Goal: Task Accomplishment & Management: Manage account settings

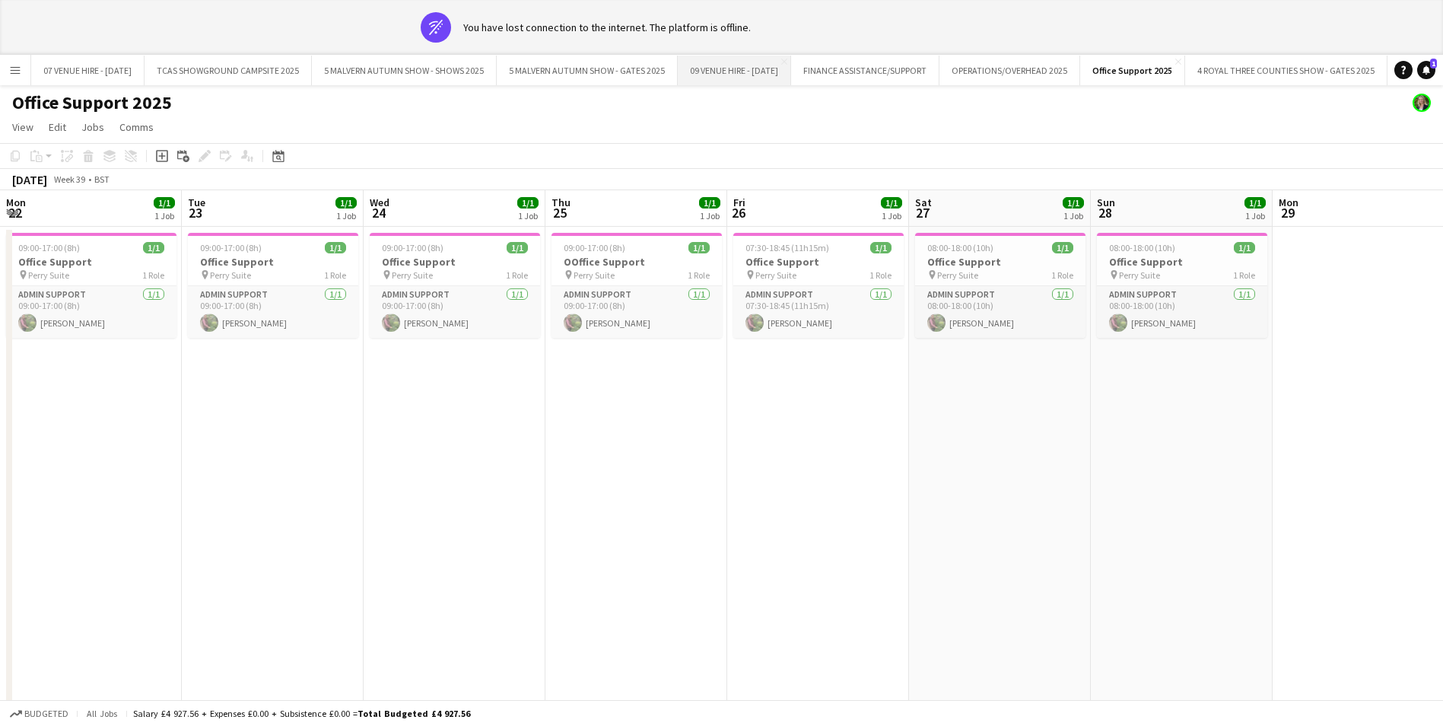
scroll to position [0, 360]
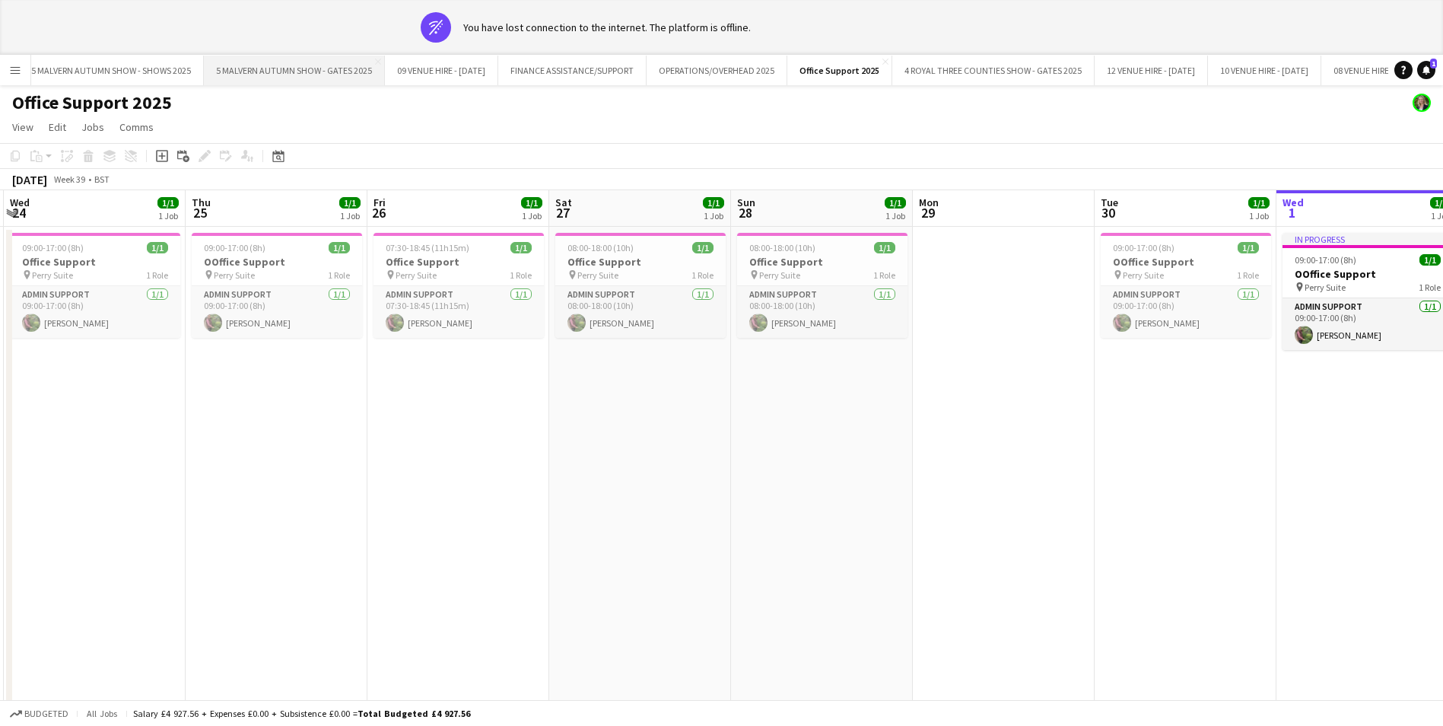
click at [332, 71] on button "5 MALVERN AUTUMN SHOW - GATES 2025 Close" at bounding box center [294, 71] width 181 height 30
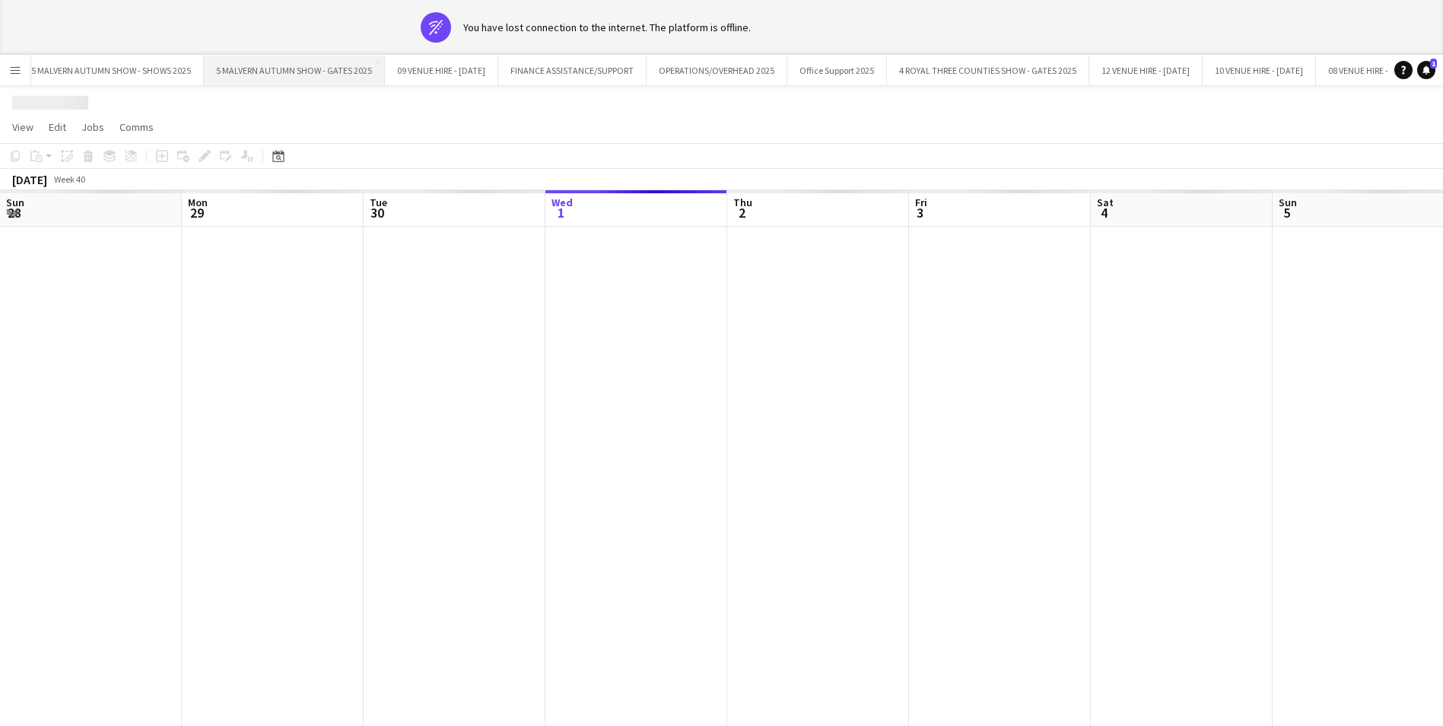
scroll to position [0, 364]
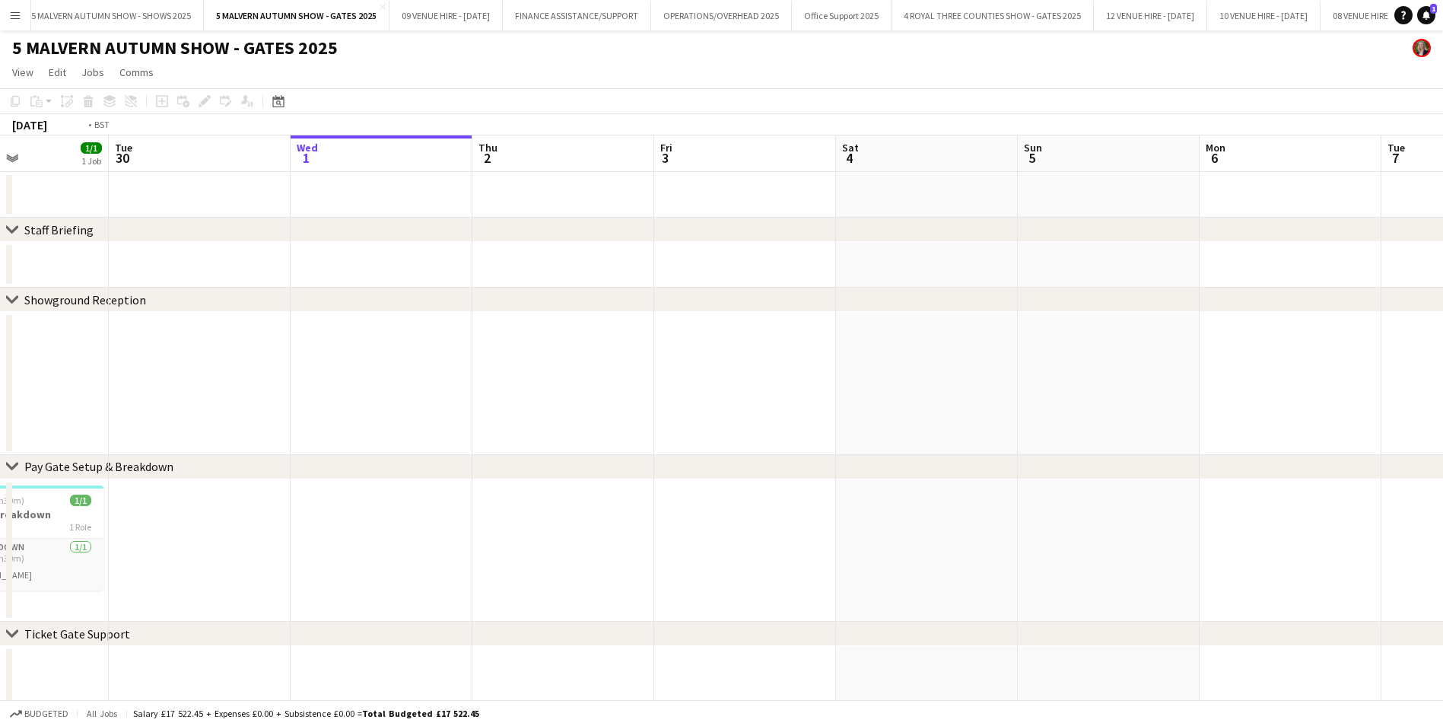
drag, startPoint x: 243, startPoint y: 199, endPoint x: 507, endPoint y: 216, distance: 265.2
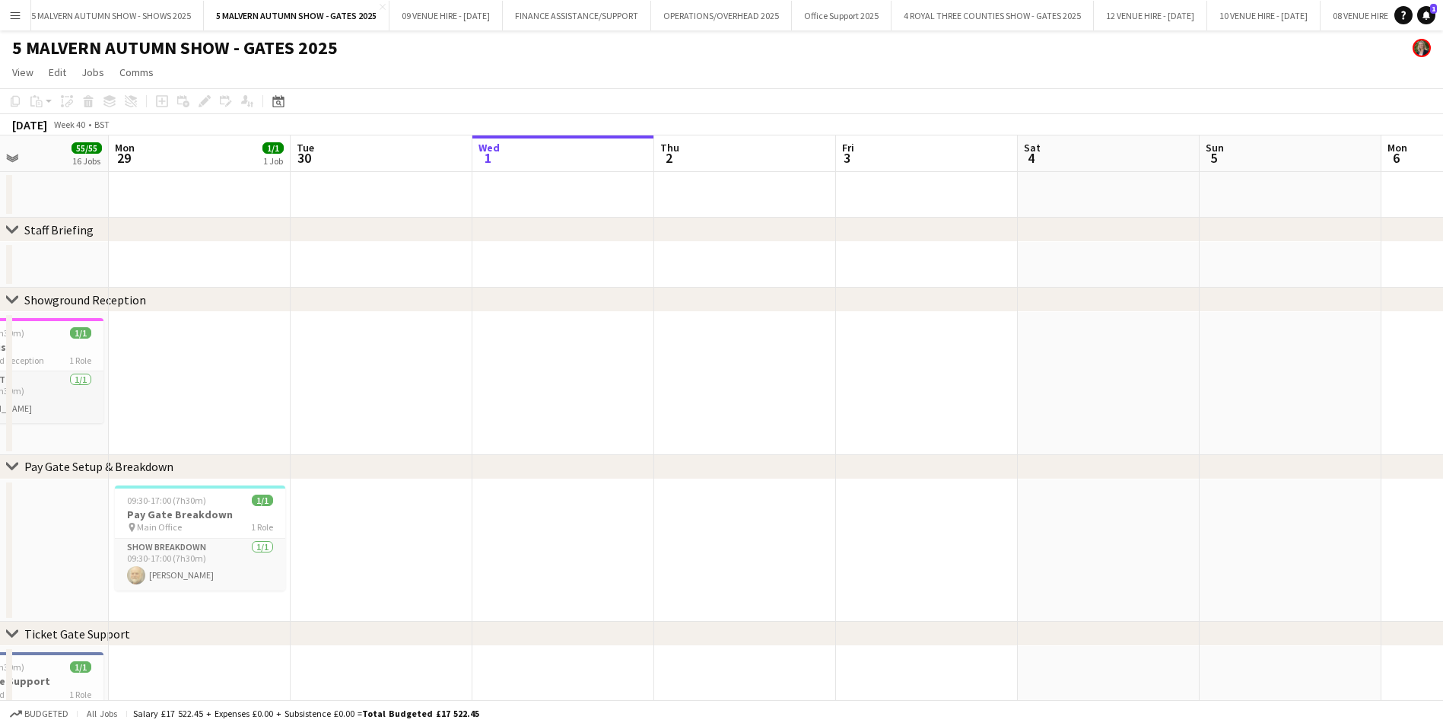
scroll to position [0, 434]
drag, startPoint x: 351, startPoint y: 219, endPoint x: 832, endPoint y: 262, distance: 483.4
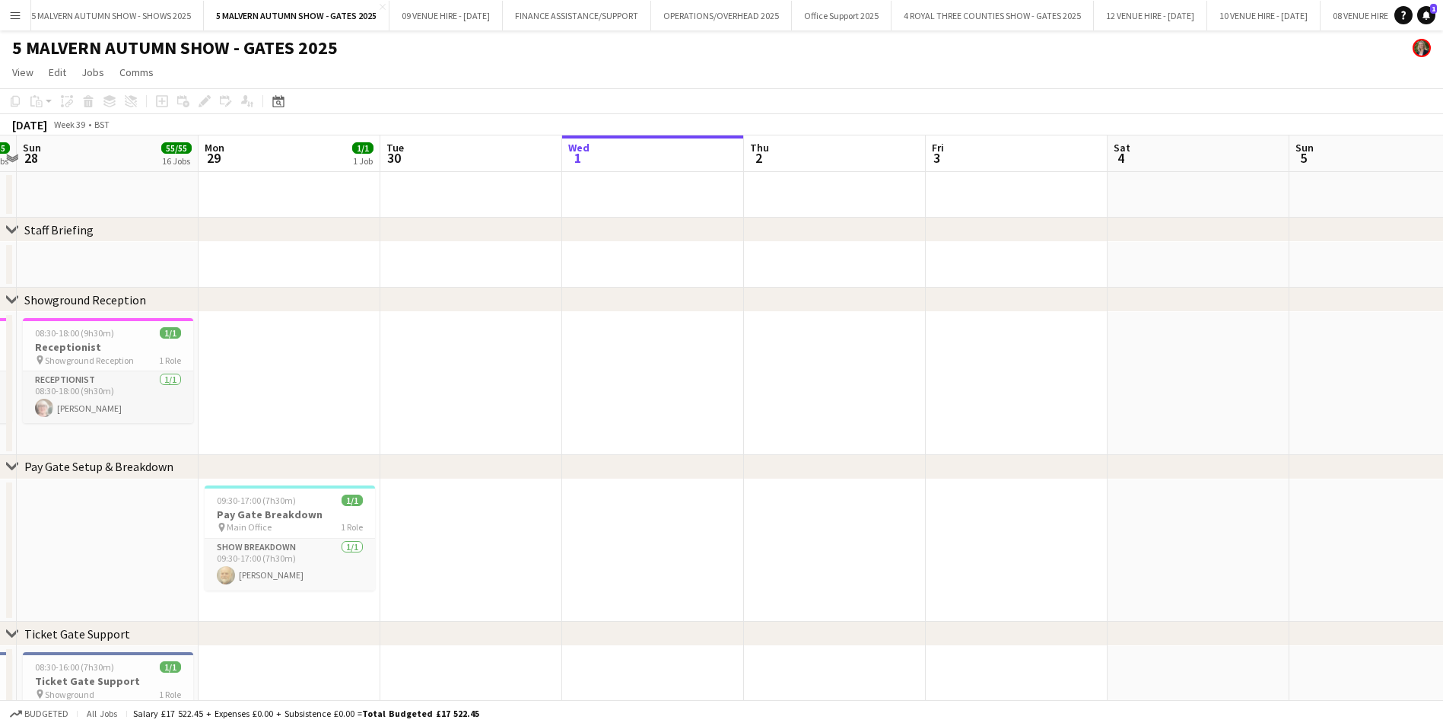
drag, startPoint x: 225, startPoint y: 340, endPoint x: 682, endPoint y: 313, distance: 457.9
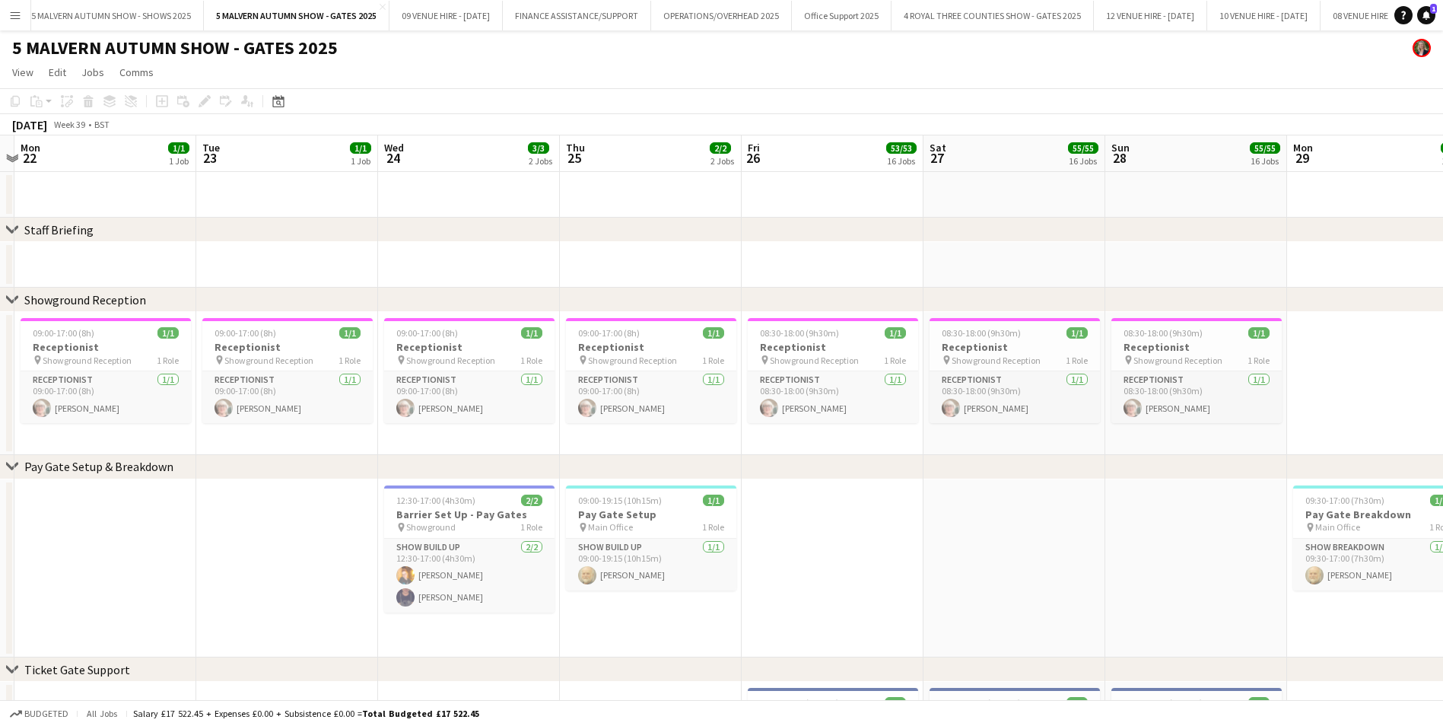
scroll to position [0, 466]
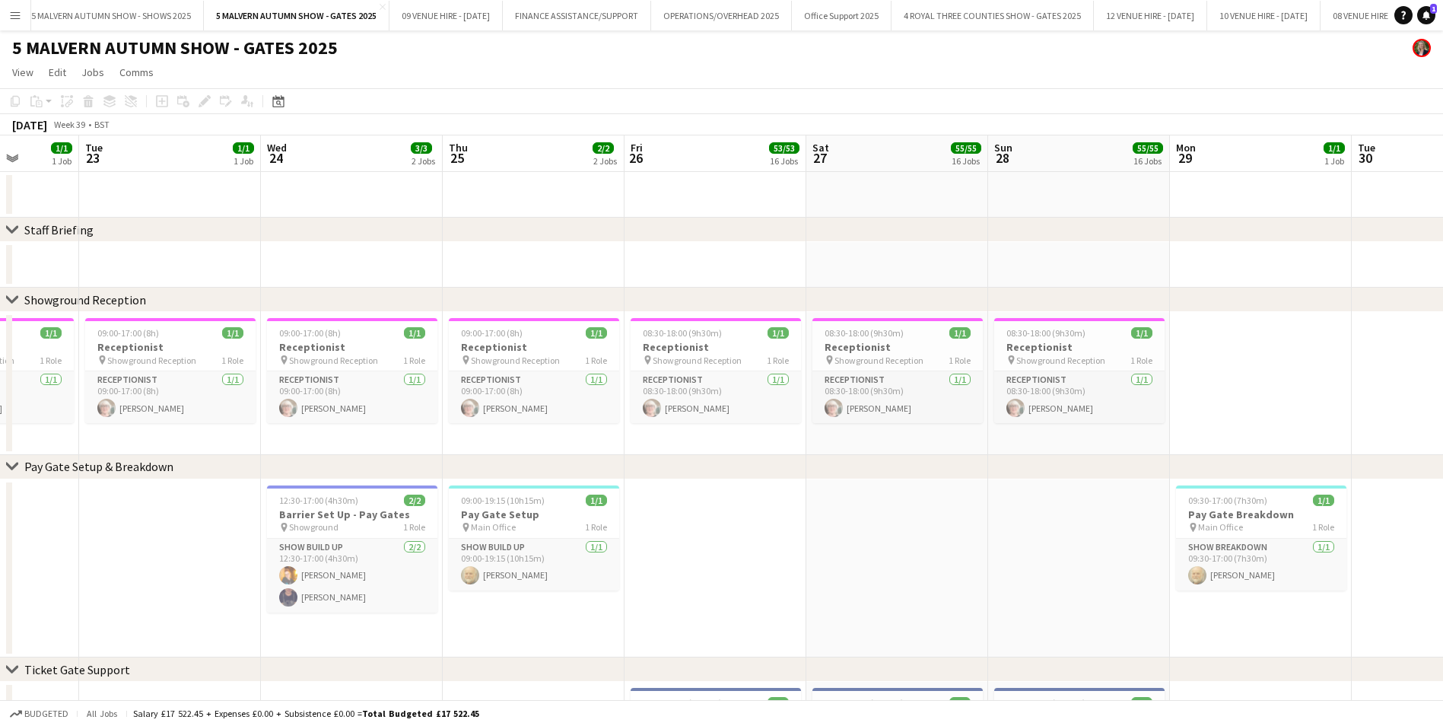
drag, startPoint x: 464, startPoint y: 335, endPoint x: 1065, endPoint y: 328, distance: 600.9
click at [303, 599] on app-card-role "Show Build Up [DATE] 12:30-17:00 (4h30m) [PERSON_NAME] Presto [PERSON_NAME]" at bounding box center [352, 575] width 170 height 74
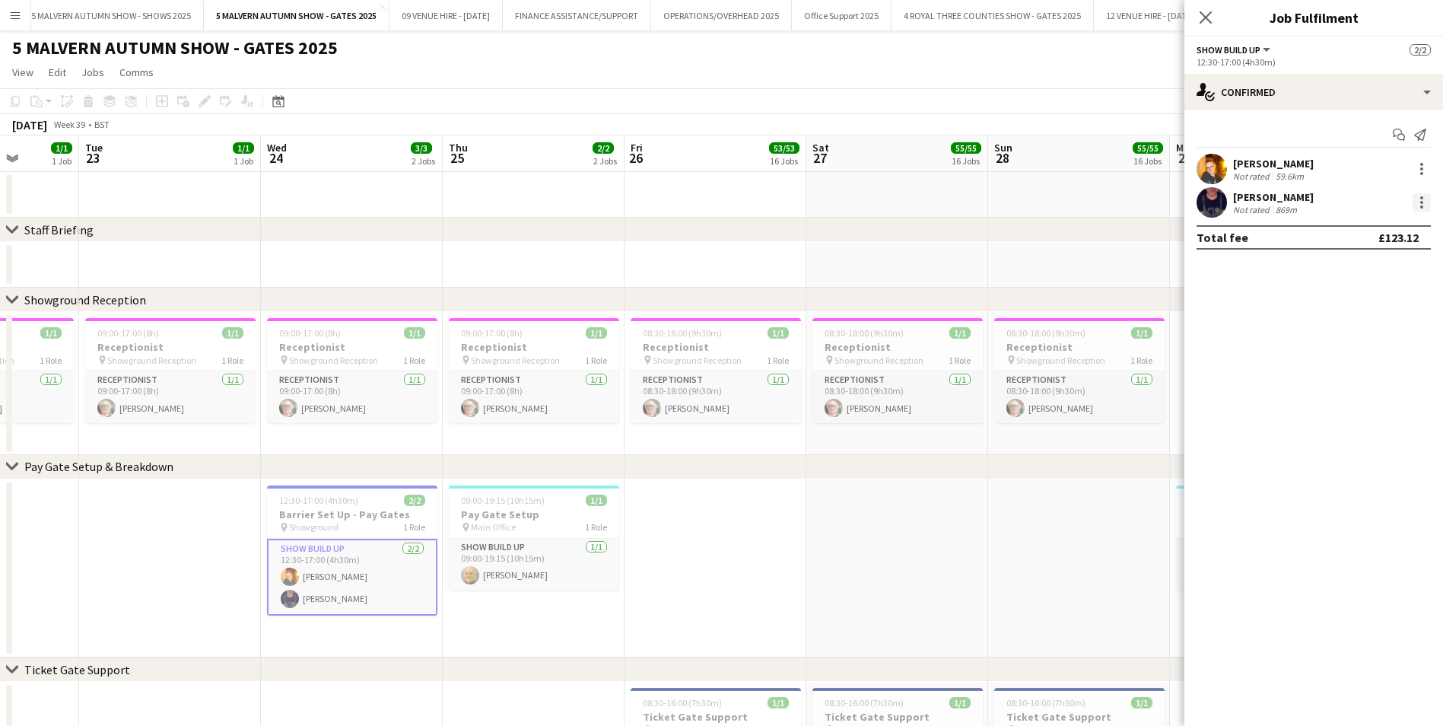
click at [1423, 196] on div at bounding box center [1421, 202] width 18 height 18
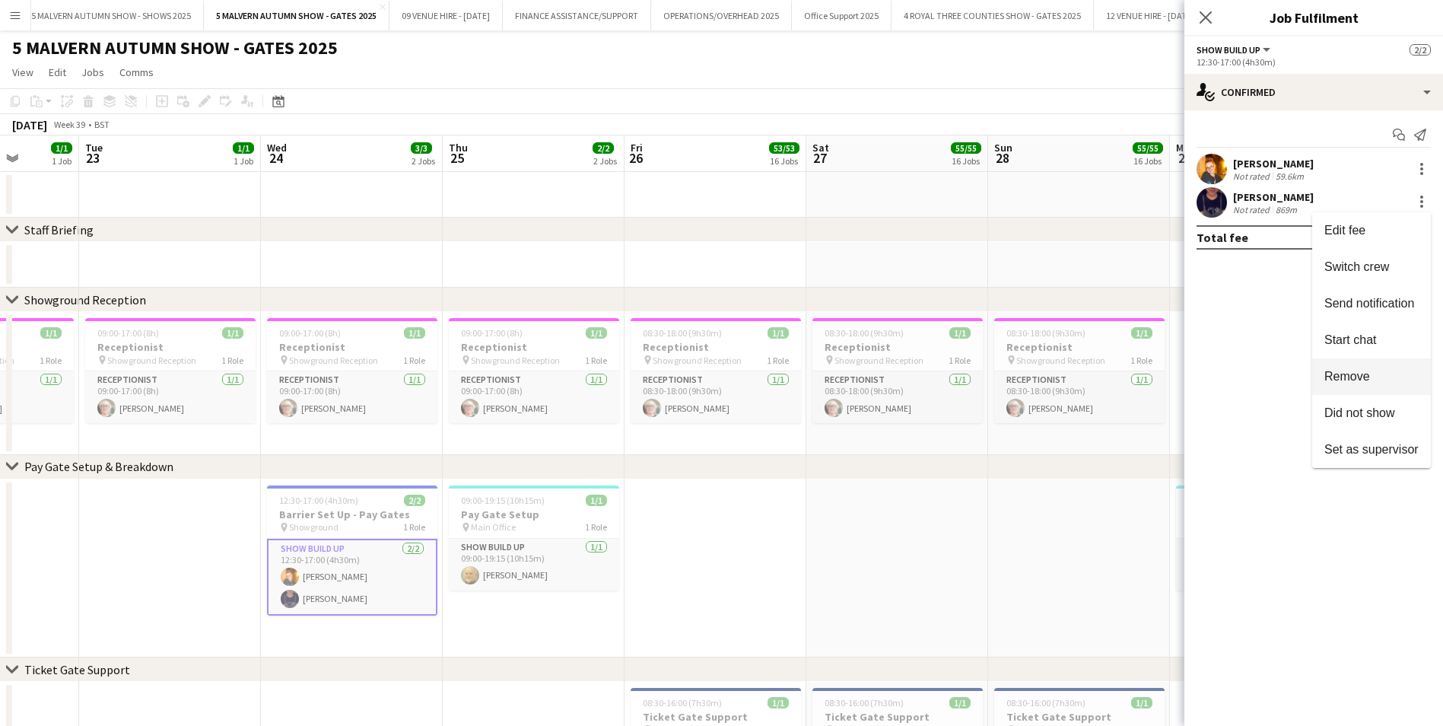
click at [1368, 373] on span "Remove" at bounding box center [1347, 376] width 46 height 13
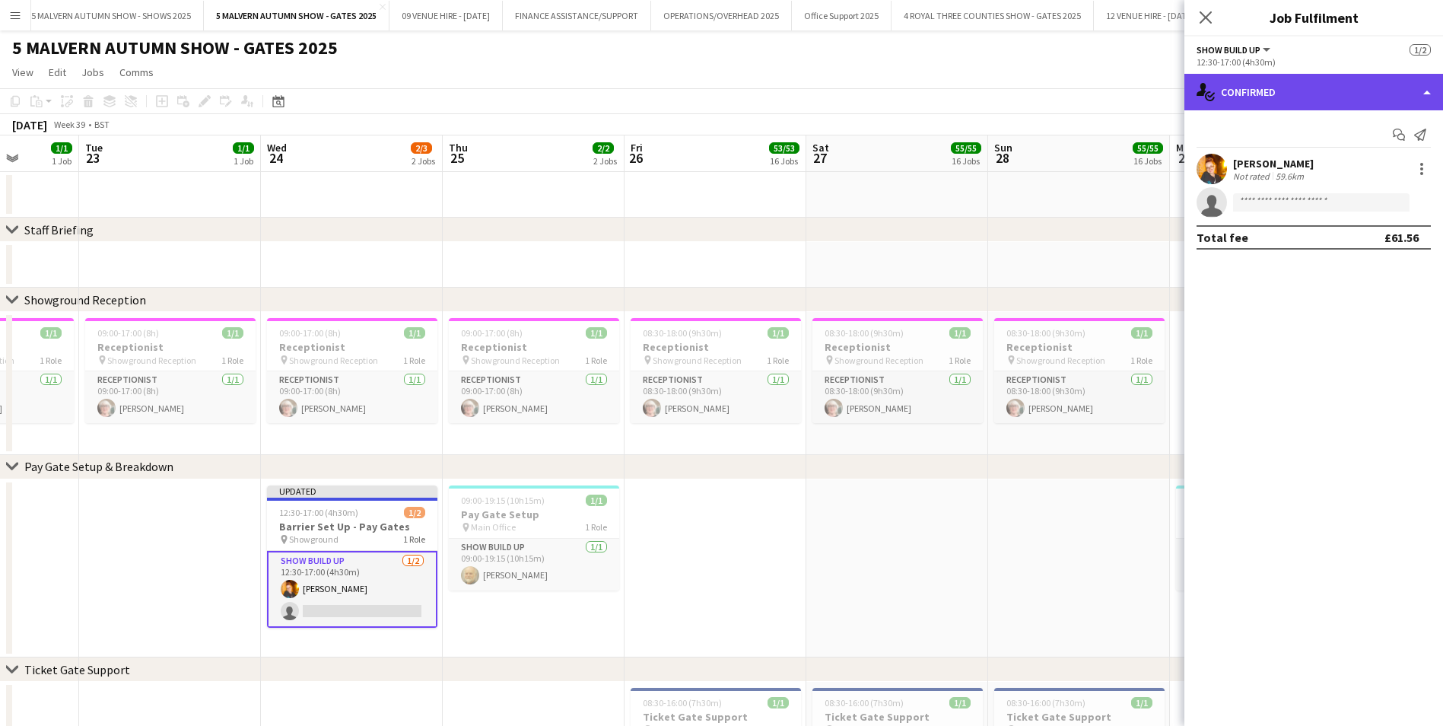
click at [1315, 100] on div "single-neutral-actions-check-2 Confirmed" at bounding box center [1313, 92] width 259 height 37
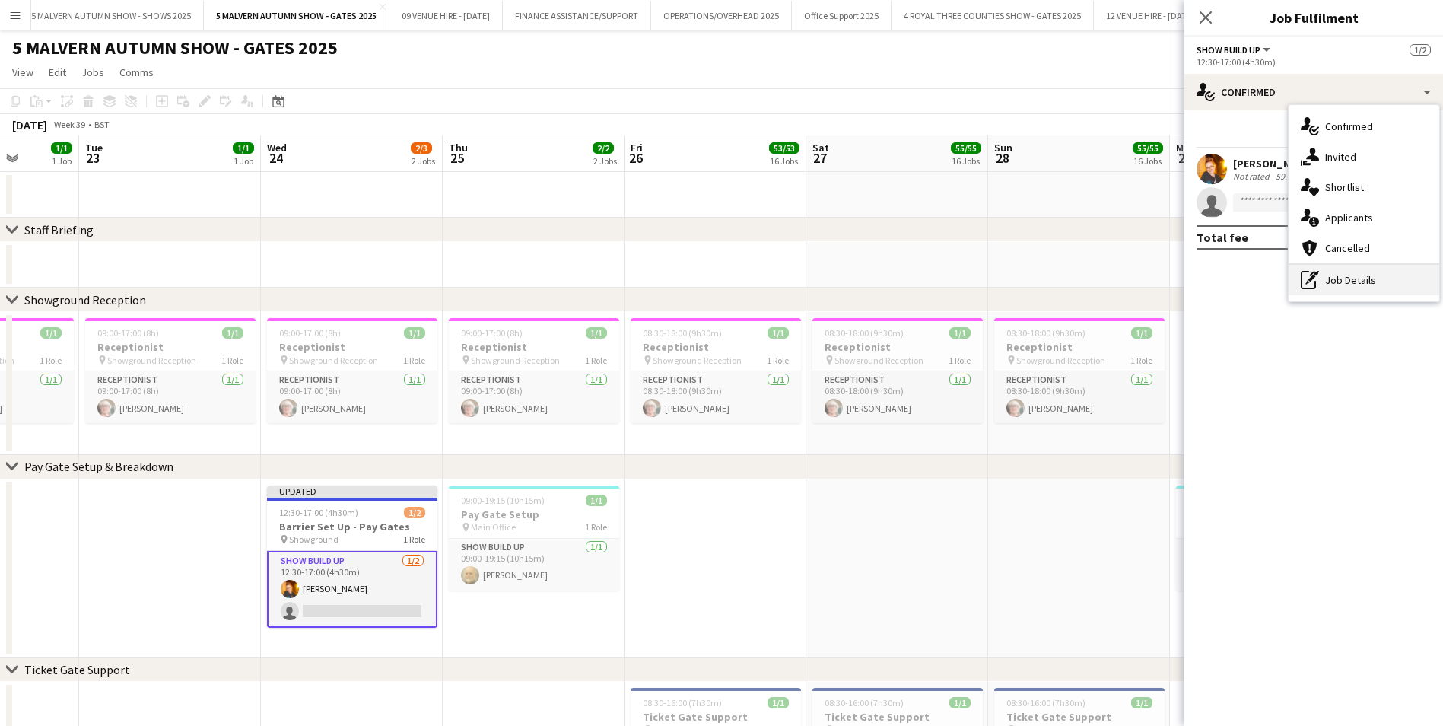
click at [1340, 273] on div "pen-write Job Details" at bounding box center [1363, 280] width 151 height 30
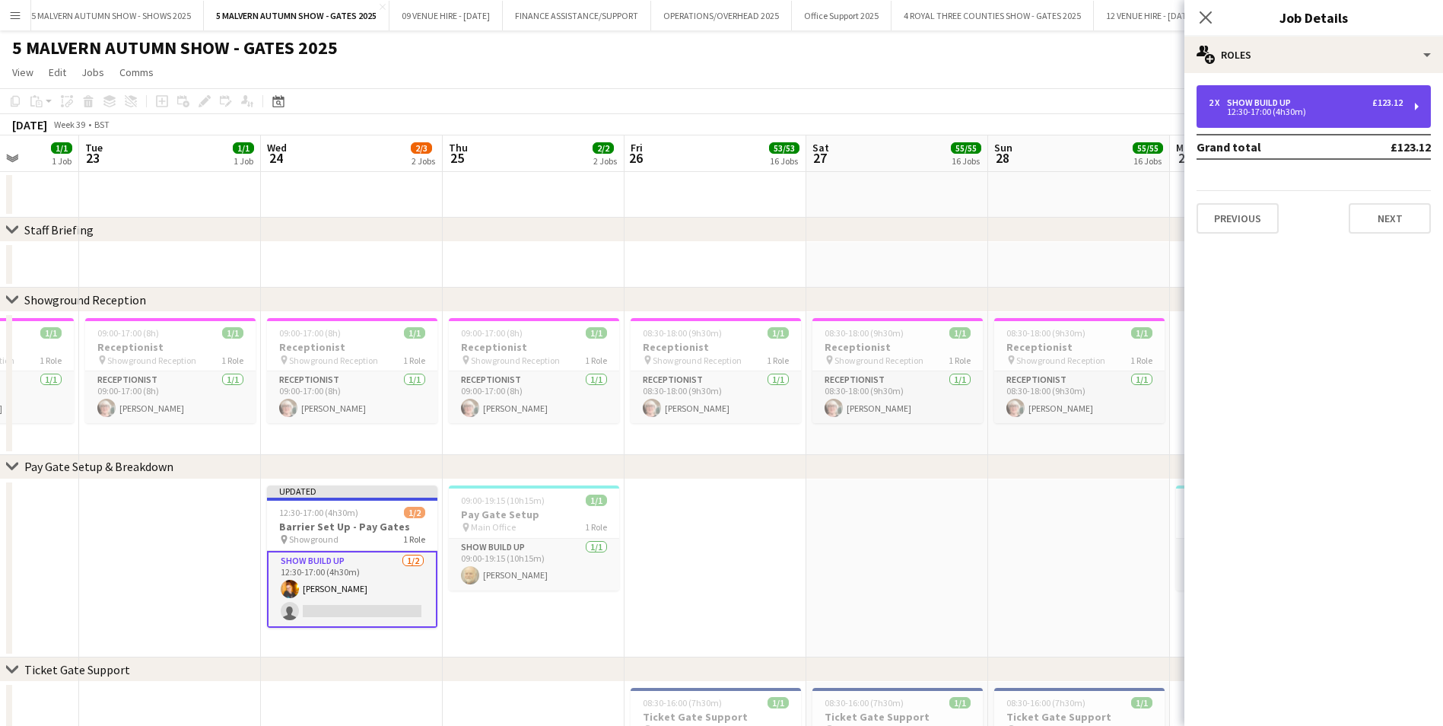
click at [1265, 109] on div "12:30-17:00 (4h30m)" at bounding box center [1306, 112] width 194 height 8
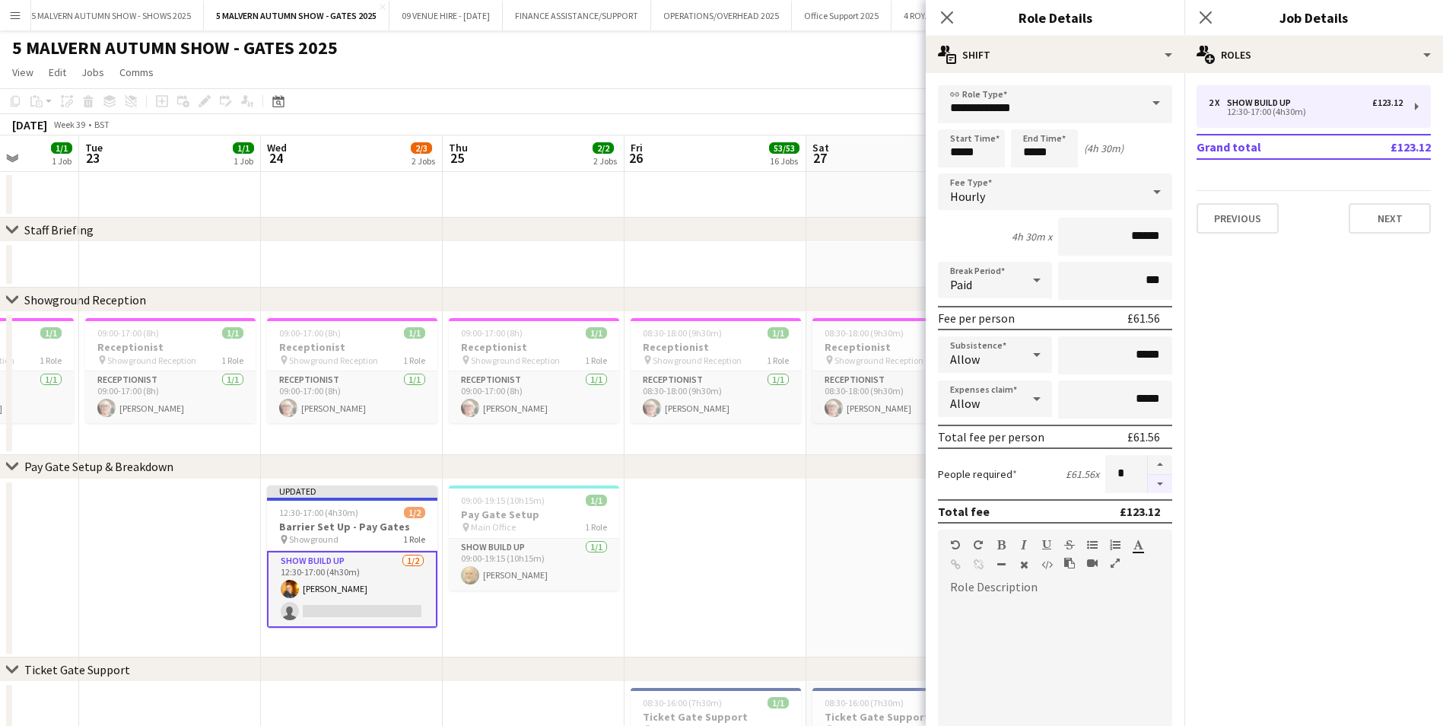
click at [1148, 483] on button "button" at bounding box center [1160, 484] width 24 height 19
type input "*"
click at [746, 562] on app-date-cell at bounding box center [715, 568] width 182 height 179
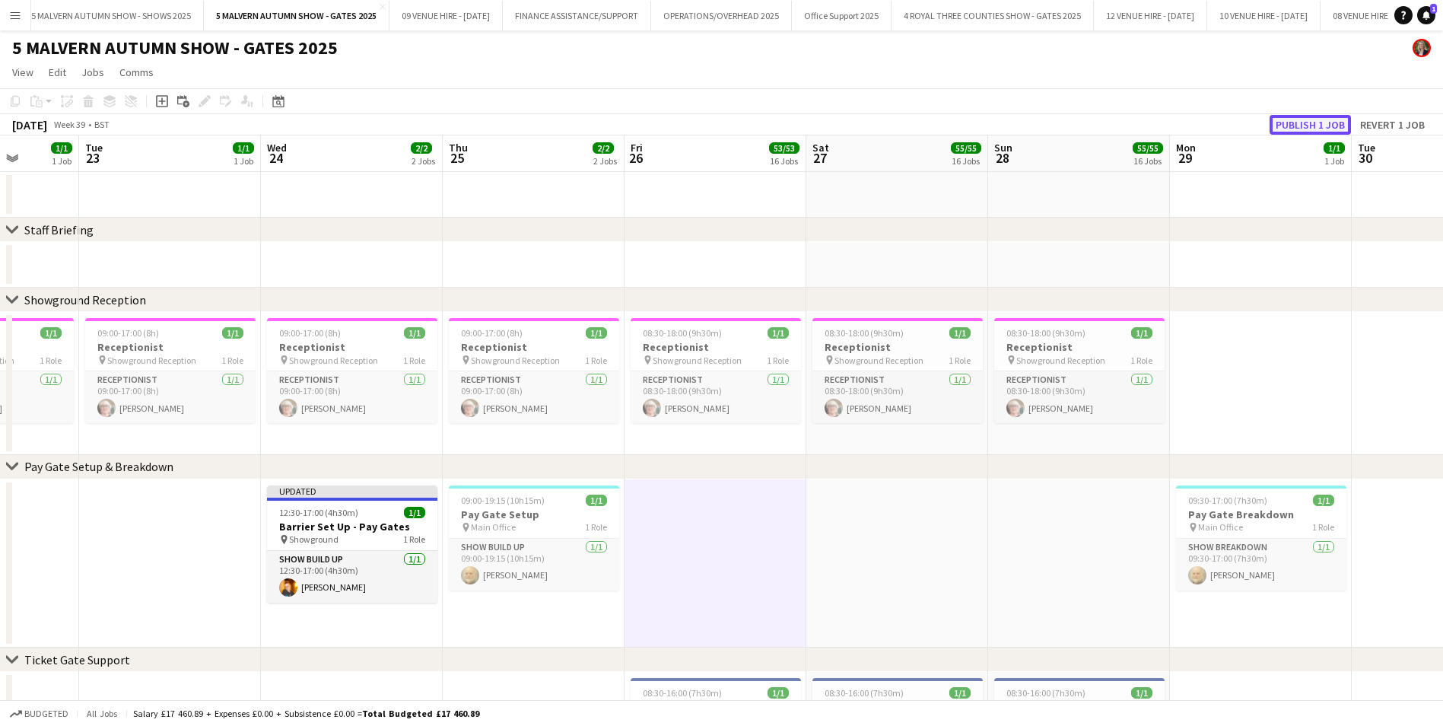
click at [1316, 119] on button "Publish 1 job" at bounding box center [1309, 125] width 81 height 20
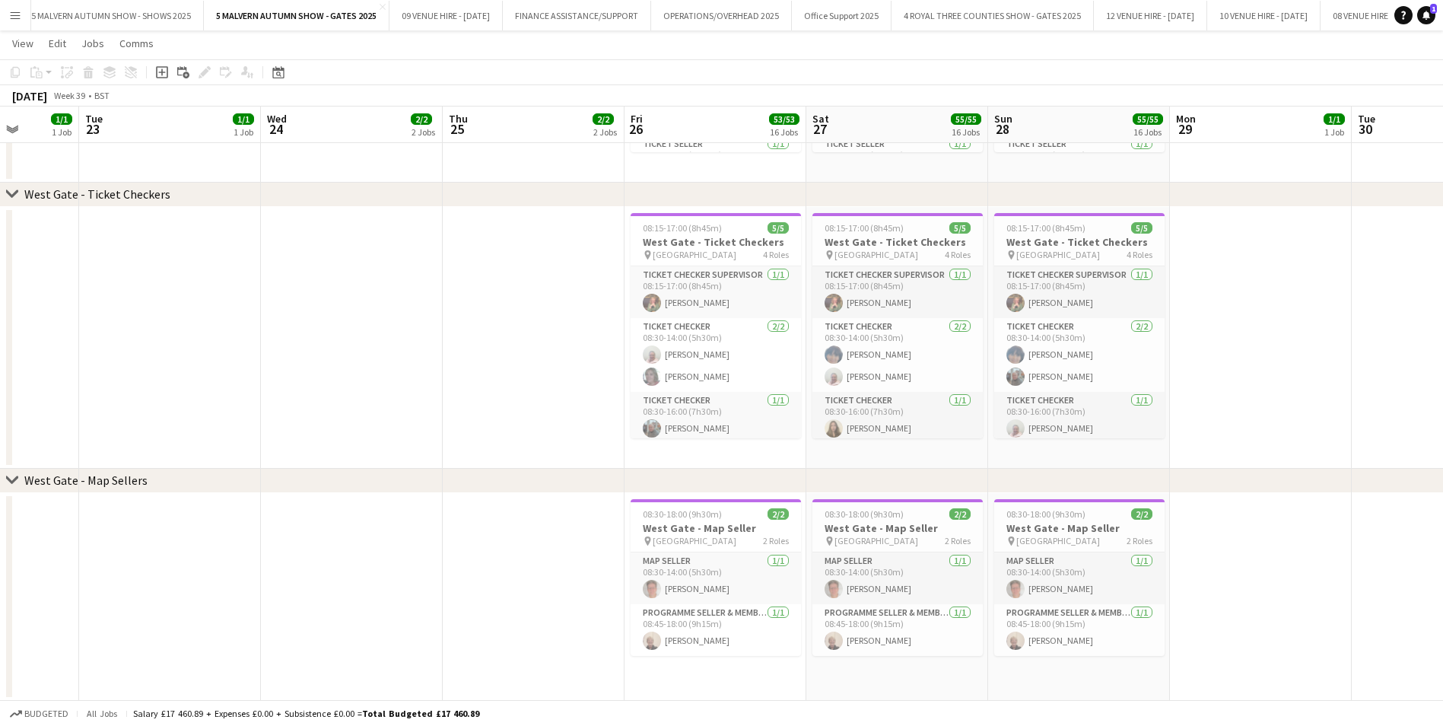
scroll to position [3684, 0]
click at [172, 23] on button "5 MALVERN AUTUMN SHOW - SHOWS 2025 Close" at bounding box center [111, 16] width 185 height 30
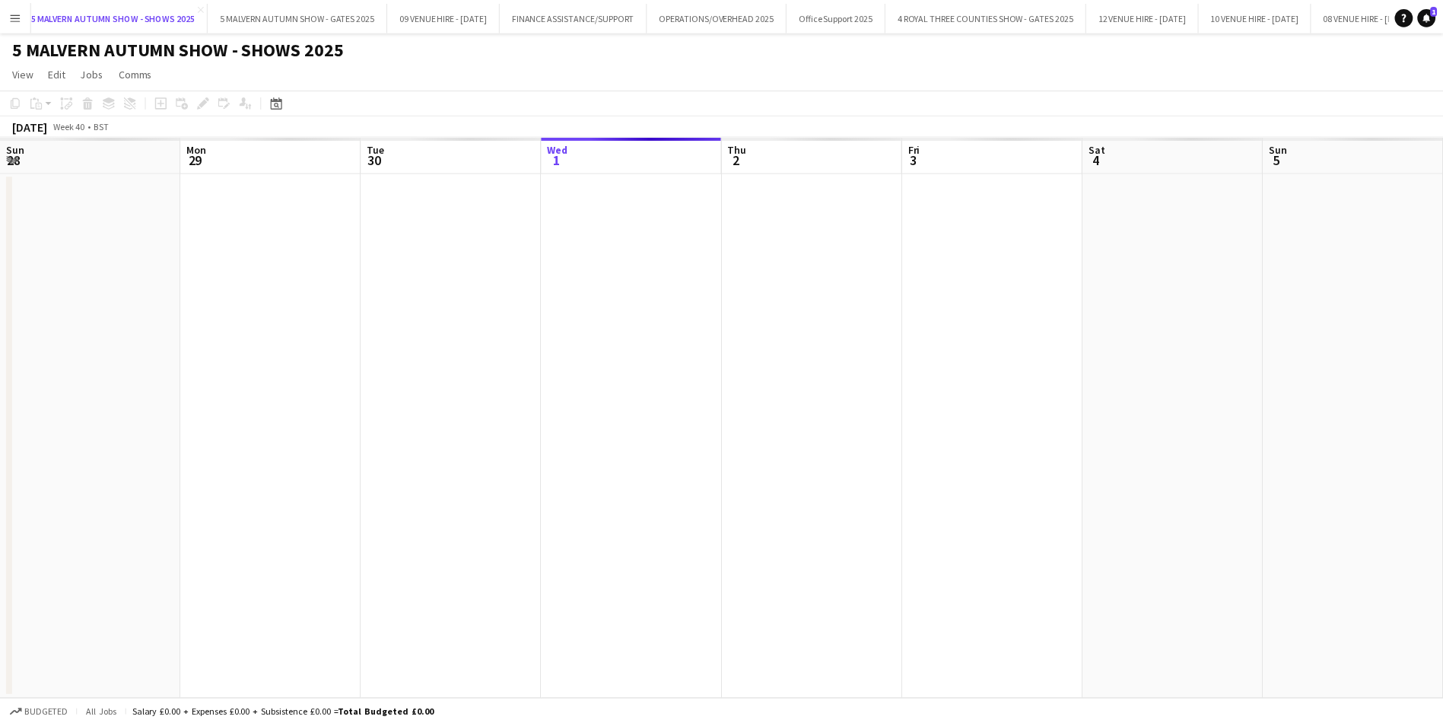
scroll to position [0, 364]
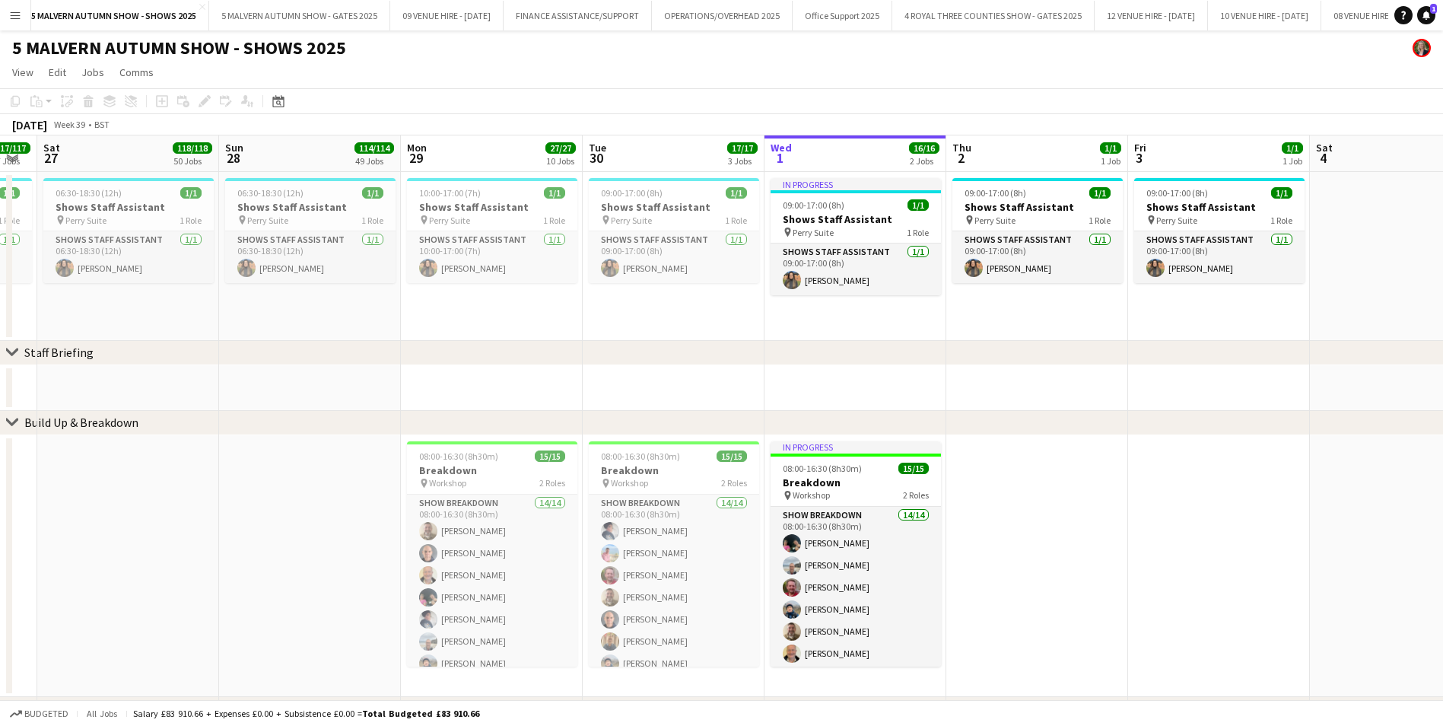
drag, startPoint x: 278, startPoint y: 217, endPoint x: 860, endPoint y: 254, distance: 583.8
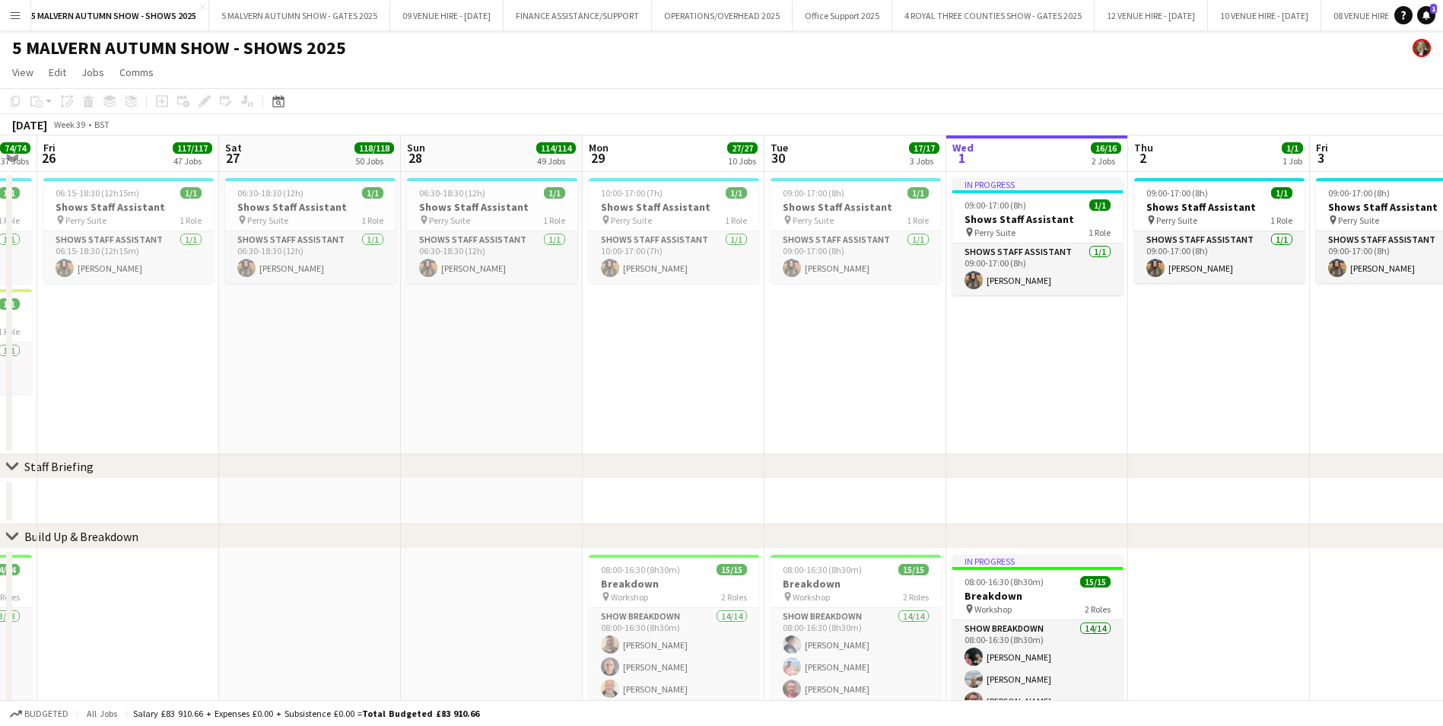
scroll to position [0, 373]
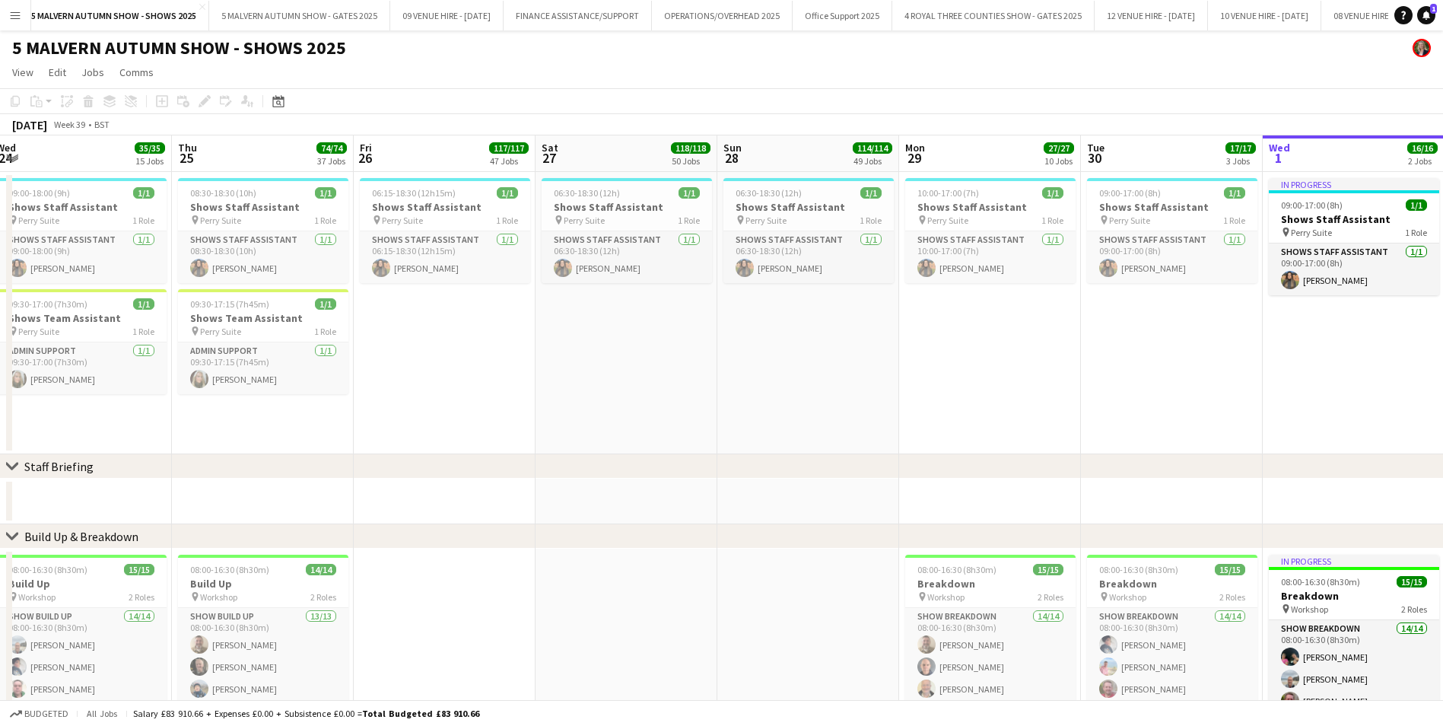
drag, startPoint x: 343, startPoint y: 226, endPoint x: 841, endPoint y: 244, distance: 498.5
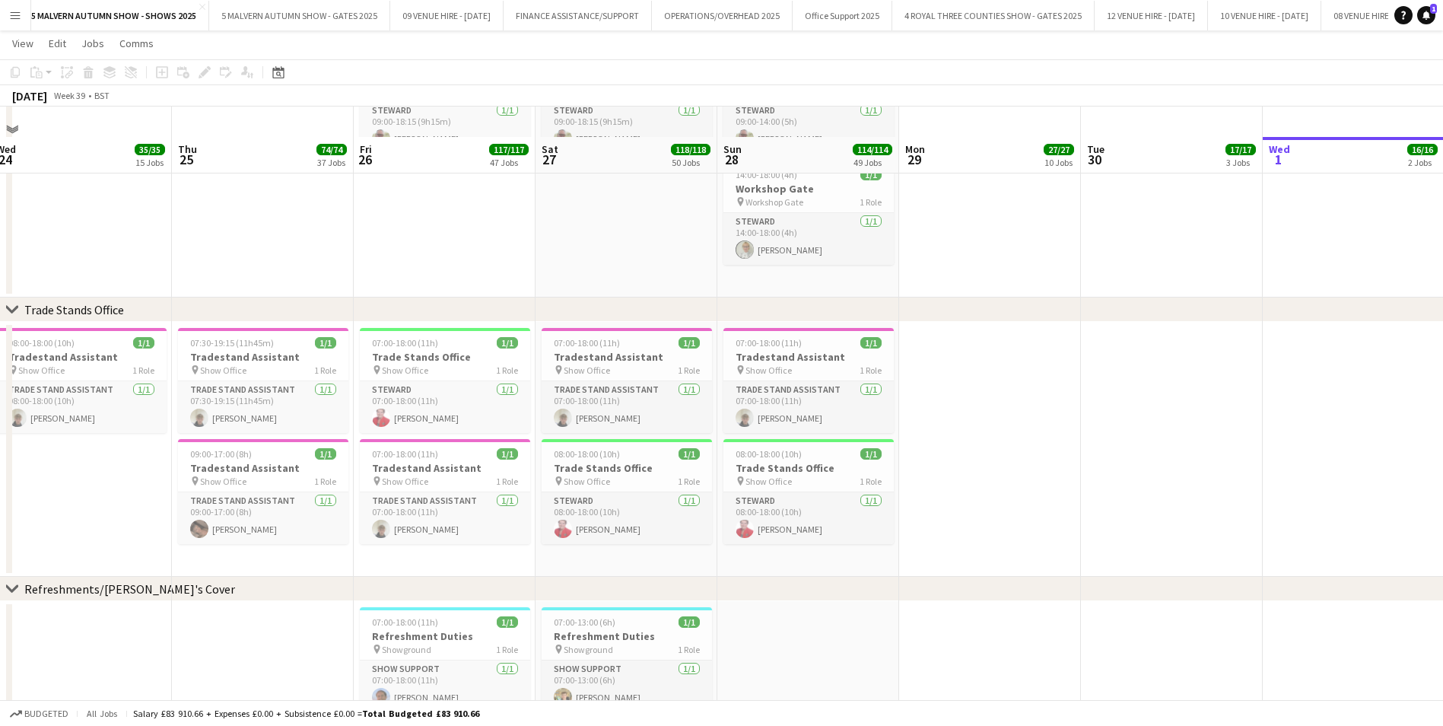
scroll to position [10368, 0]
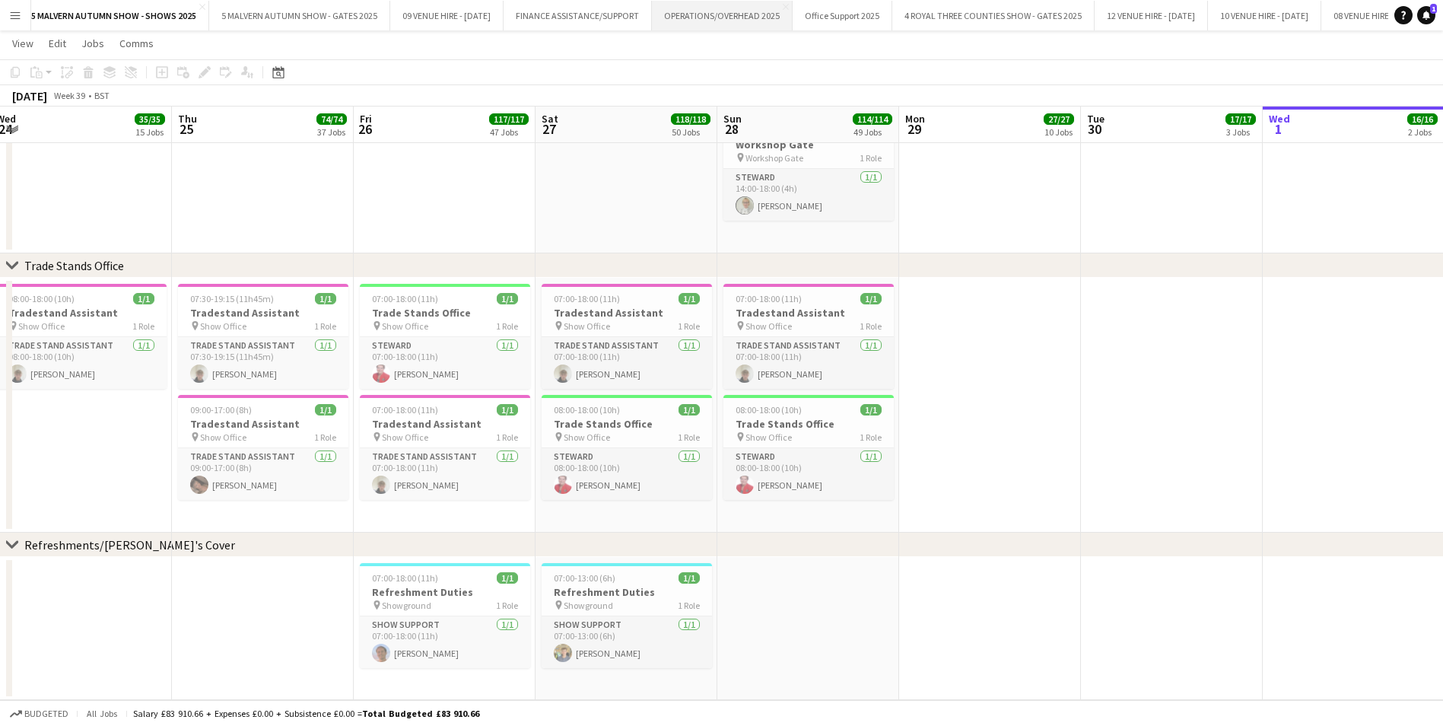
drag, startPoint x: 807, startPoint y: 11, endPoint x: 796, endPoint y: 16, distance: 12.3
click at [792, 11] on button "OPERATIONS/OVERHEAD 2025 Close" at bounding box center [722, 16] width 141 height 30
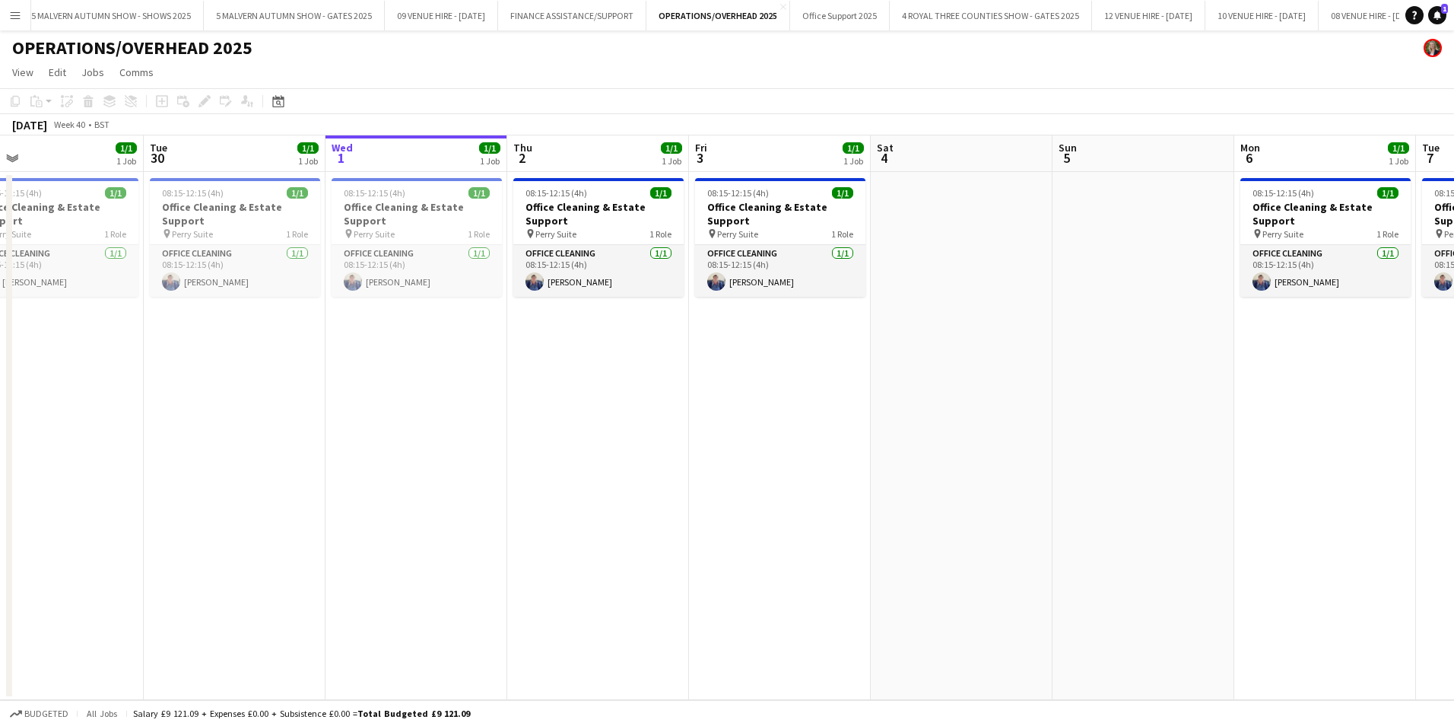
scroll to position [0, 417]
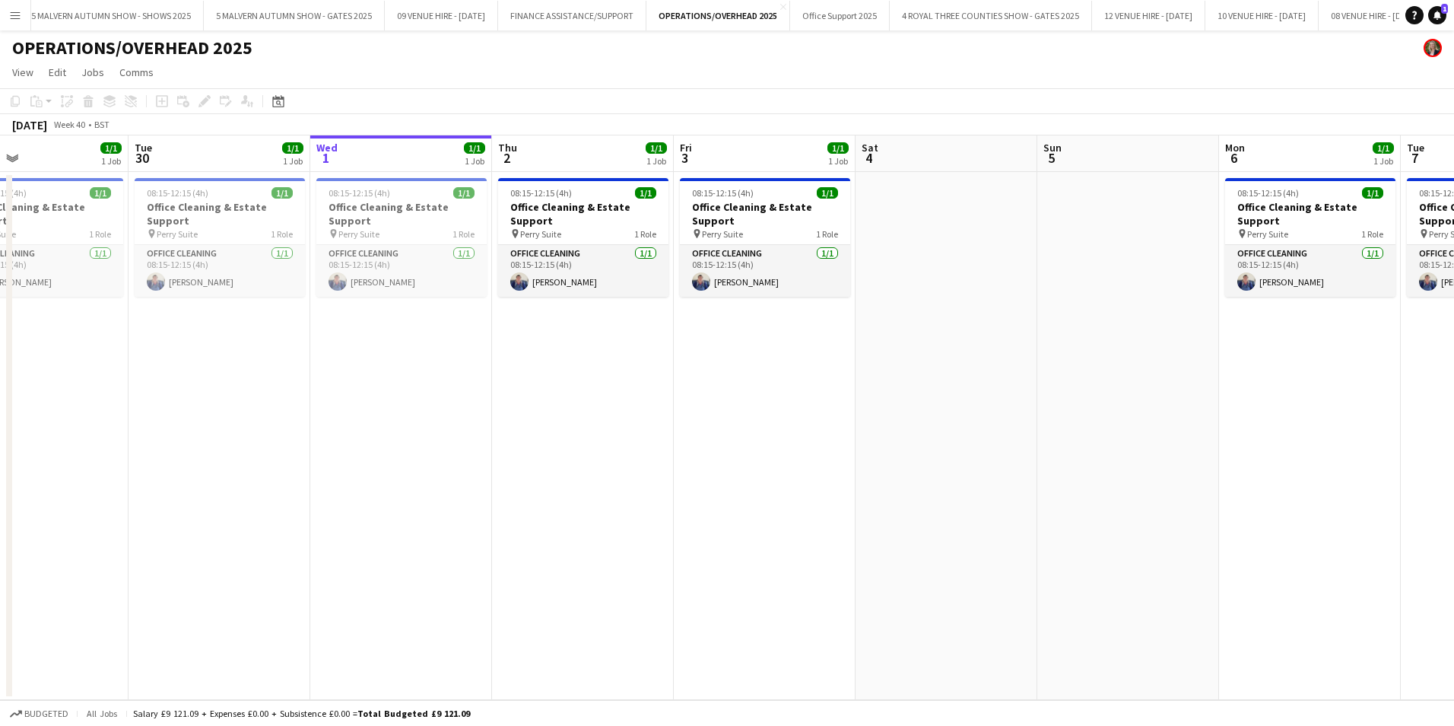
drag, startPoint x: 249, startPoint y: 221, endPoint x: 378, endPoint y: 217, distance: 128.6
click at [378, 217] on app-calendar-viewport "Sat 27 1/1 1 Job Sun 28 1/1 1 Job Mon 29 1/1 1 Job Tue 30 1/1 1 Job Wed 1 1/1 1…" at bounding box center [727, 417] width 1454 height 564
click at [366, 199] on app-job-card "08:15-12:15 (4h) 1/1 Office Cleaning & Estate Support pin Perry Suite 1 Role Of…" at bounding box center [401, 237] width 170 height 119
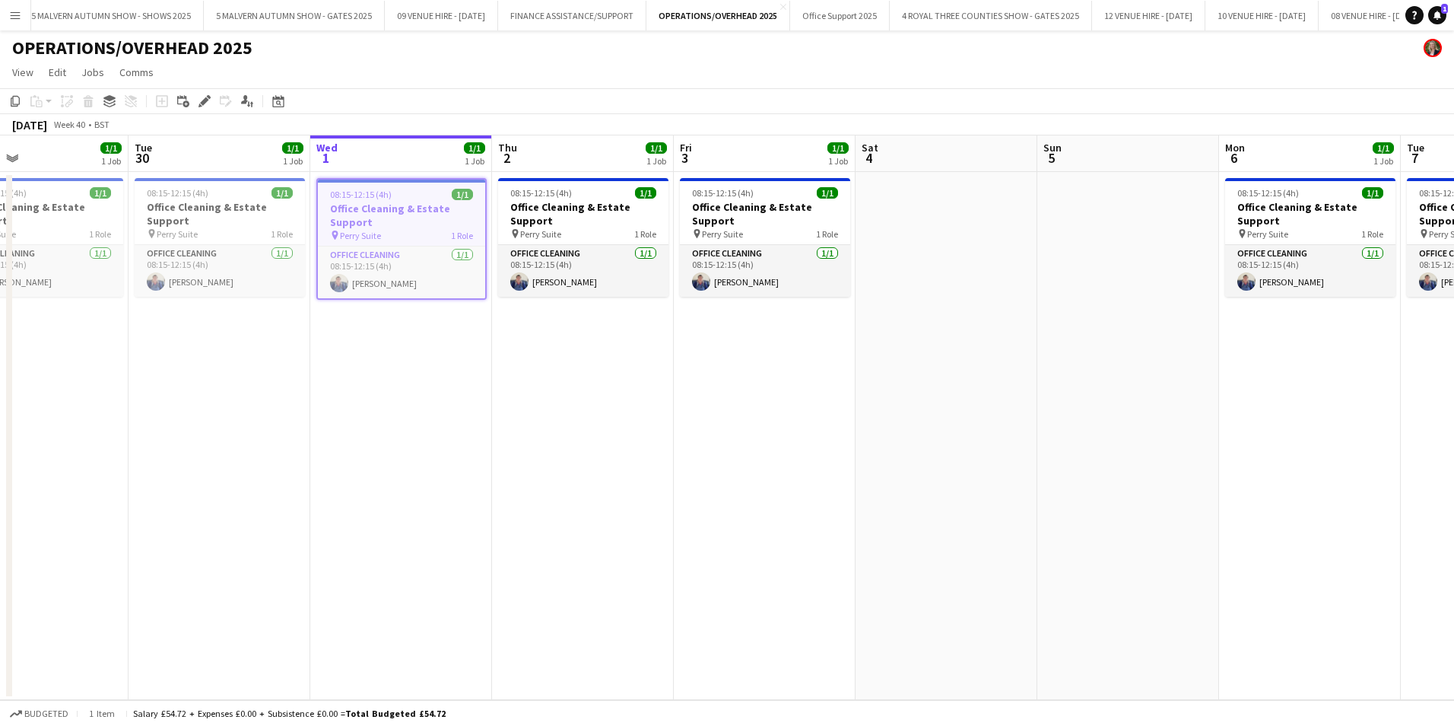
click at [420, 200] on app-job-card "08:15-12:15 (4h) 1/1 Office Cleaning & Estate Support pin Perry Suite 1 Role Of…" at bounding box center [401, 239] width 170 height 122
click at [336, 188] on span "08:15-12:15 (4h)" at bounding box center [360, 192] width 62 height 11
click at [203, 98] on icon "Edit" at bounding box center [205, 101] width 12 height 12
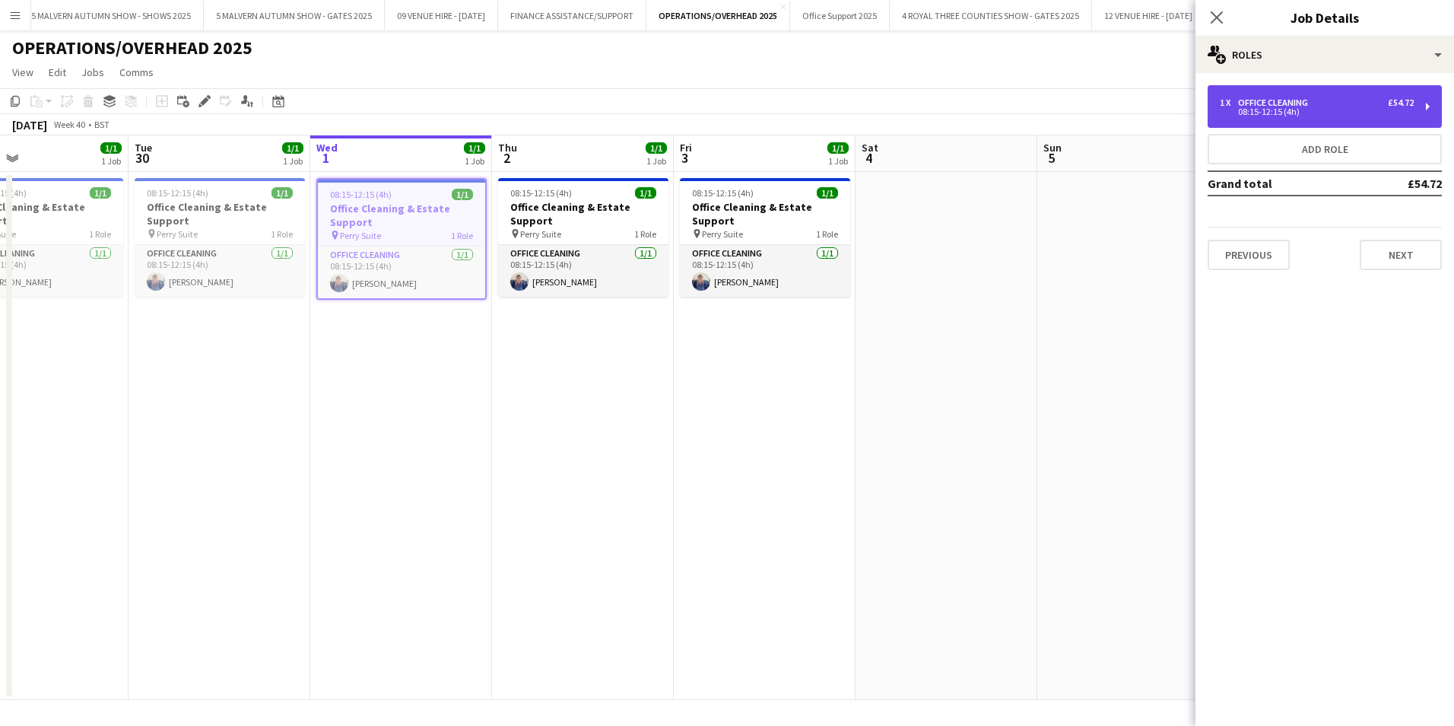
click at [1259, 96] on div "1 x Office Cleaning £54.72 08:15-12:15 (4h)" at bounding box center [1325, 106] width 234 height 43
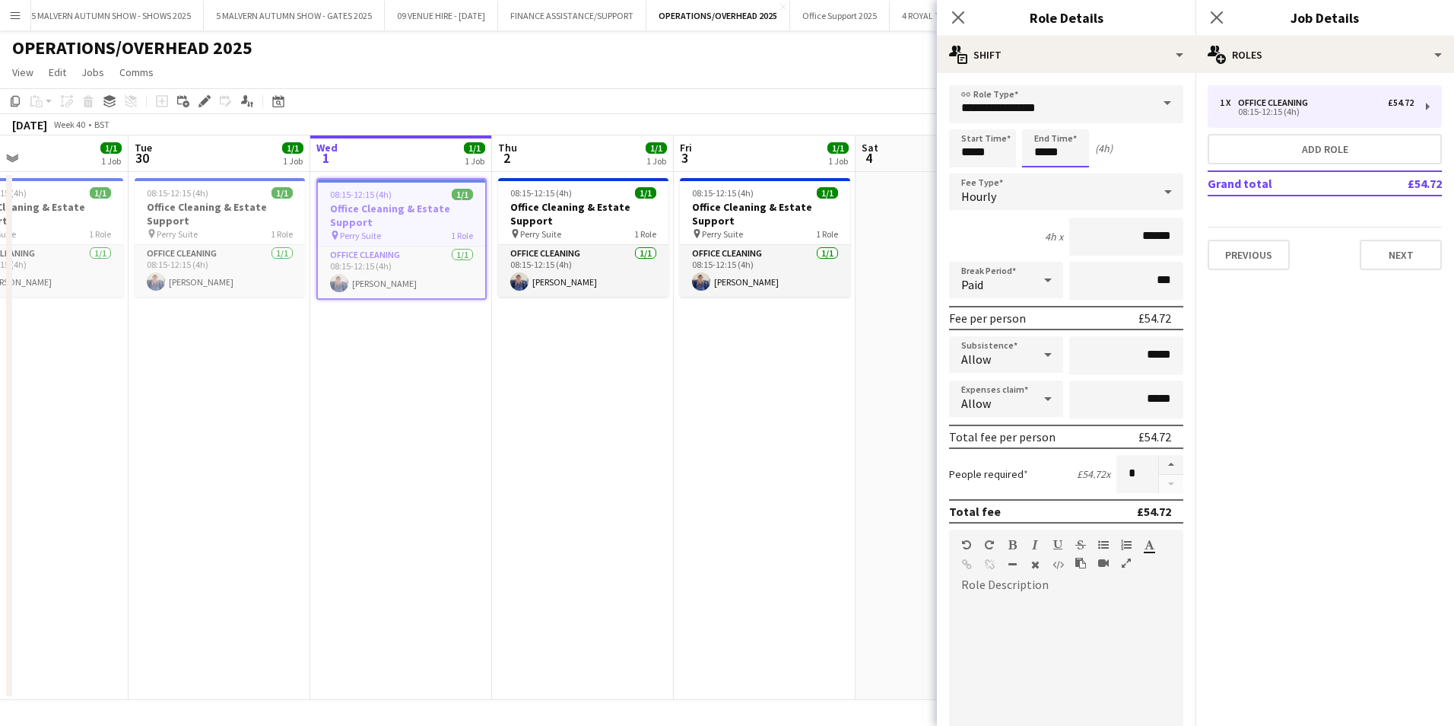
click at [1078, 150] on body "Menu Boards Boards Boards All jobs Status Workforce Workforce My Workforce Recr…" at bounding box center [727, 363] width 1454 height 726
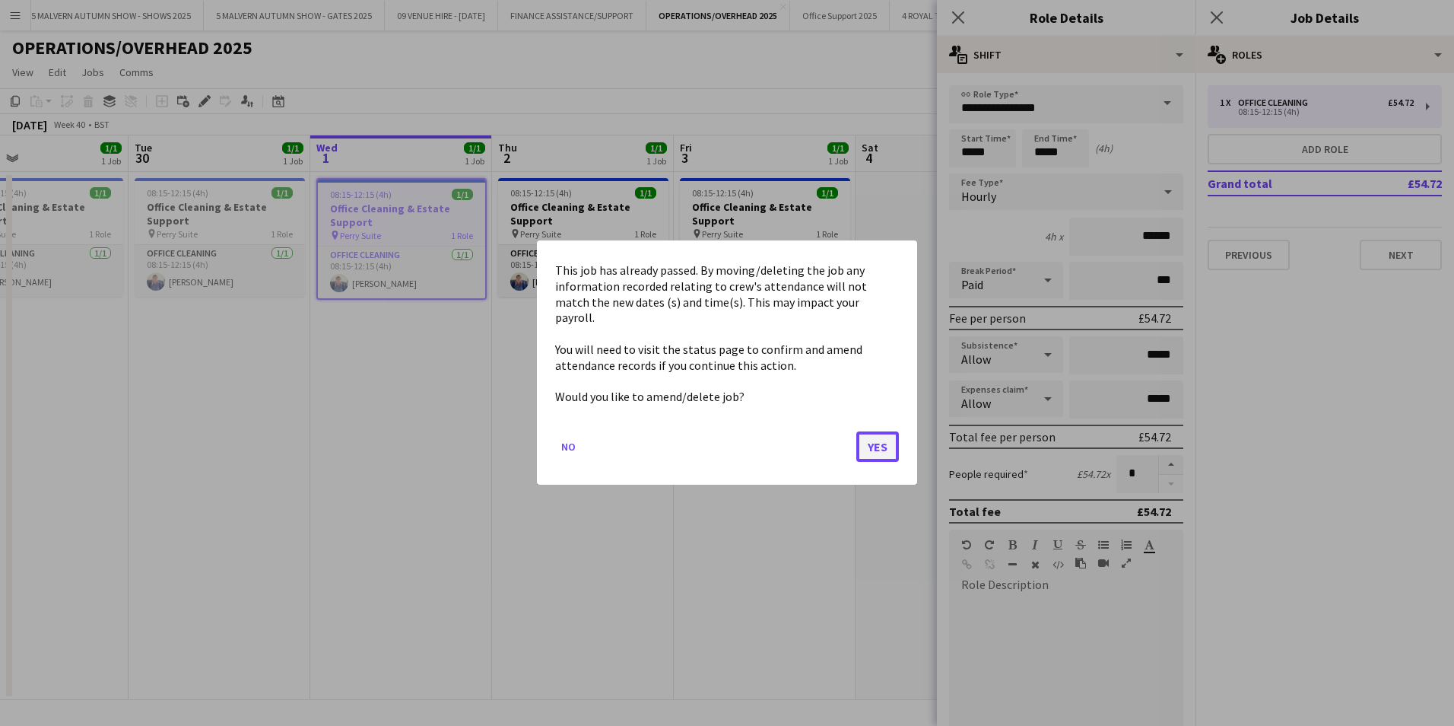
click at [881, 446] on button "Yes" at bounding box center [877, 447] width 43 height 30
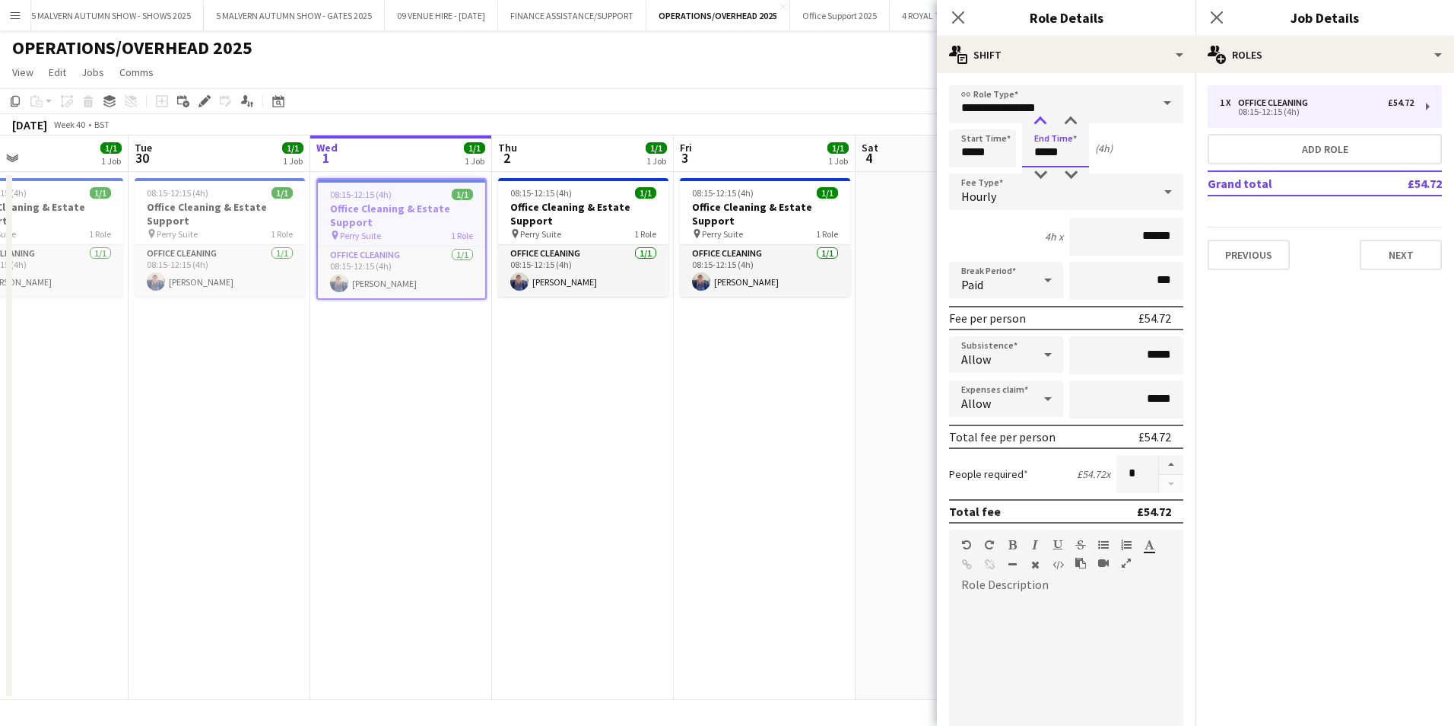
click at [1037, 117] on div at bounding box center [1040, 121] width 30 height 15
click at [1069, 172] on div at bounding box center [1071, 174] width 30 height 15
click at [1110, 166] on div "Start Time ***** End Time ***** (6h 45m)" at bounding box center [1066, 148] width 234 height 38
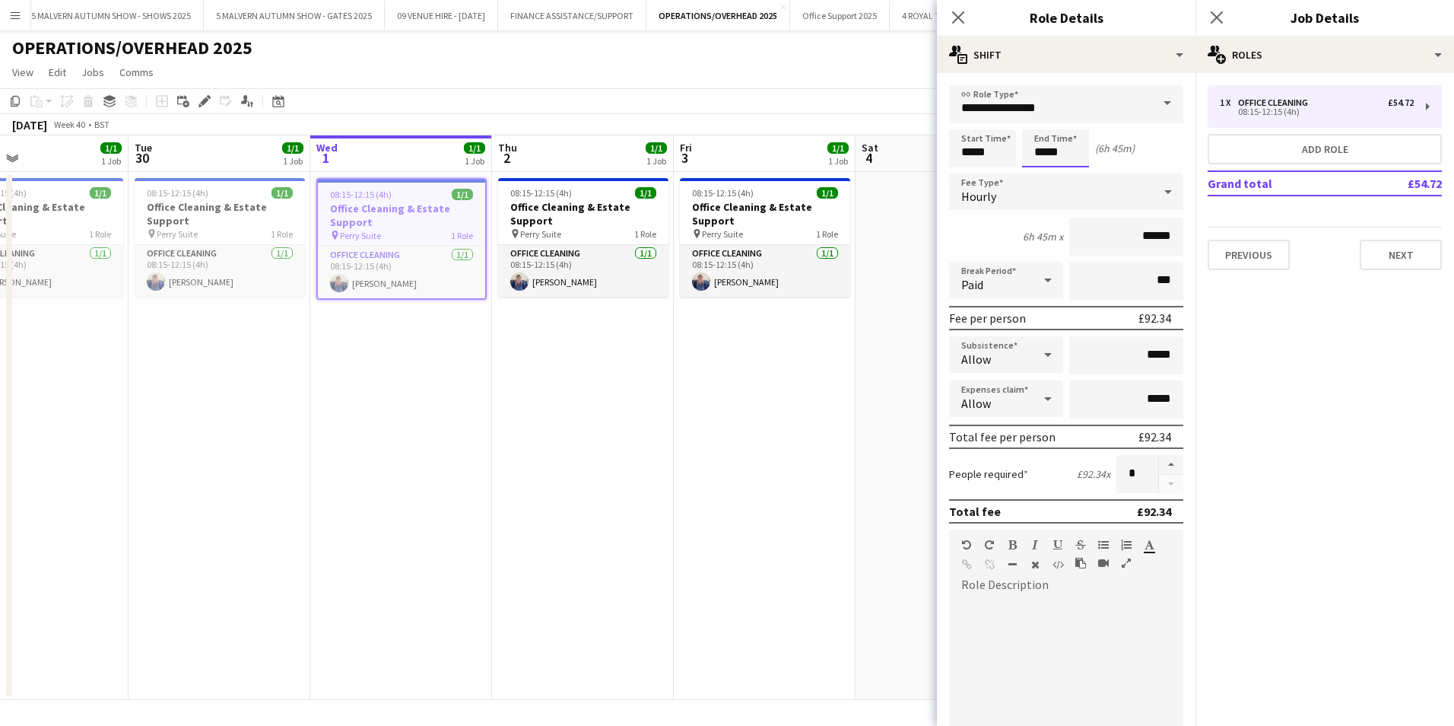
click at [1072, 152] on input "*****" at bounding box center [1055, 148] width 67 height 38
click at [1073, 122] on div at bounding box center [1071, 121] width 30 height 15
type input "*****"
click at [1073, 122] on div at bounding box center [1071, 121] width 30 height 15
click at [1044, 279] on icon at bounding box center [1048, 280] width 8 height 4
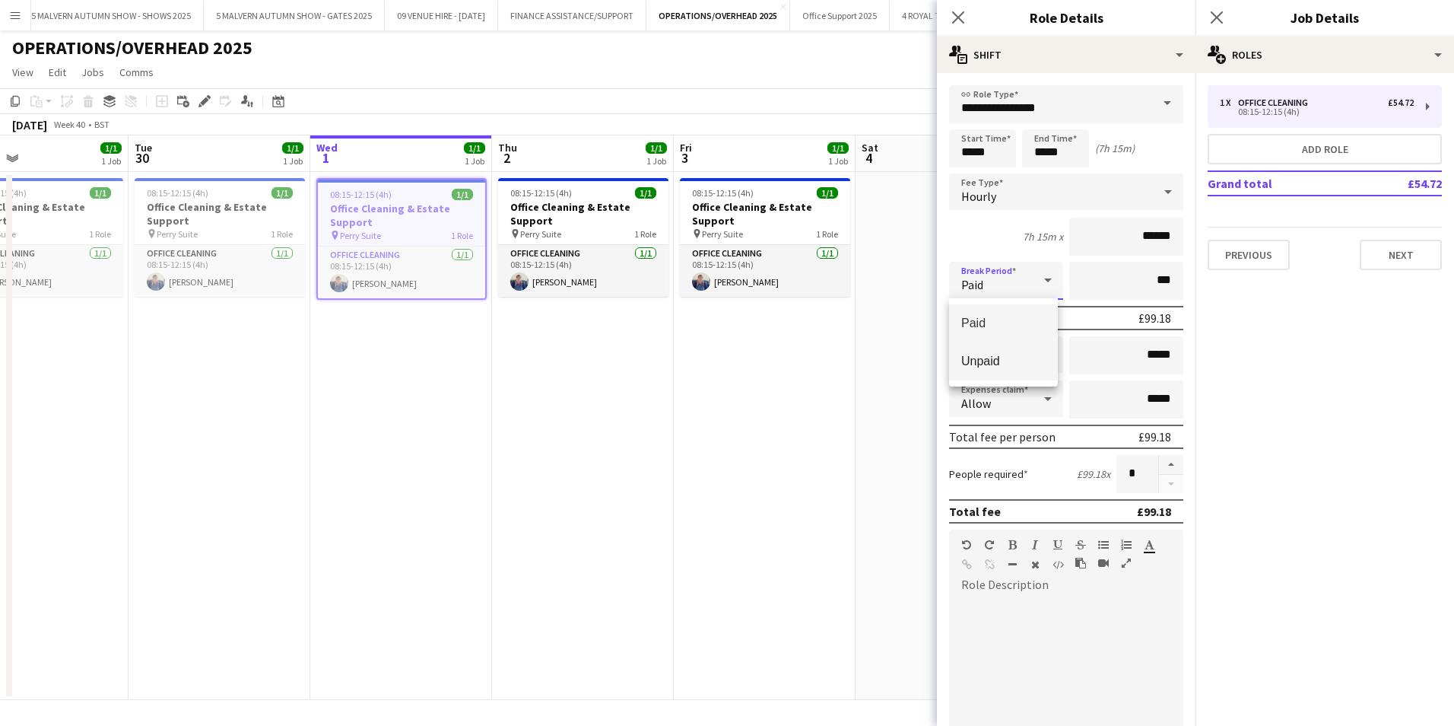
click at [997, 360] on span "Unpaid" at bounding box center [1003, 361] width 84 height 14
click at [1096, 282] on input "***" at bounding box center [1126, 281] width 114 height 38
type input "****"
click at [893, 361] on app-date-cell at bounding box center [947, 436] width 182 height 528
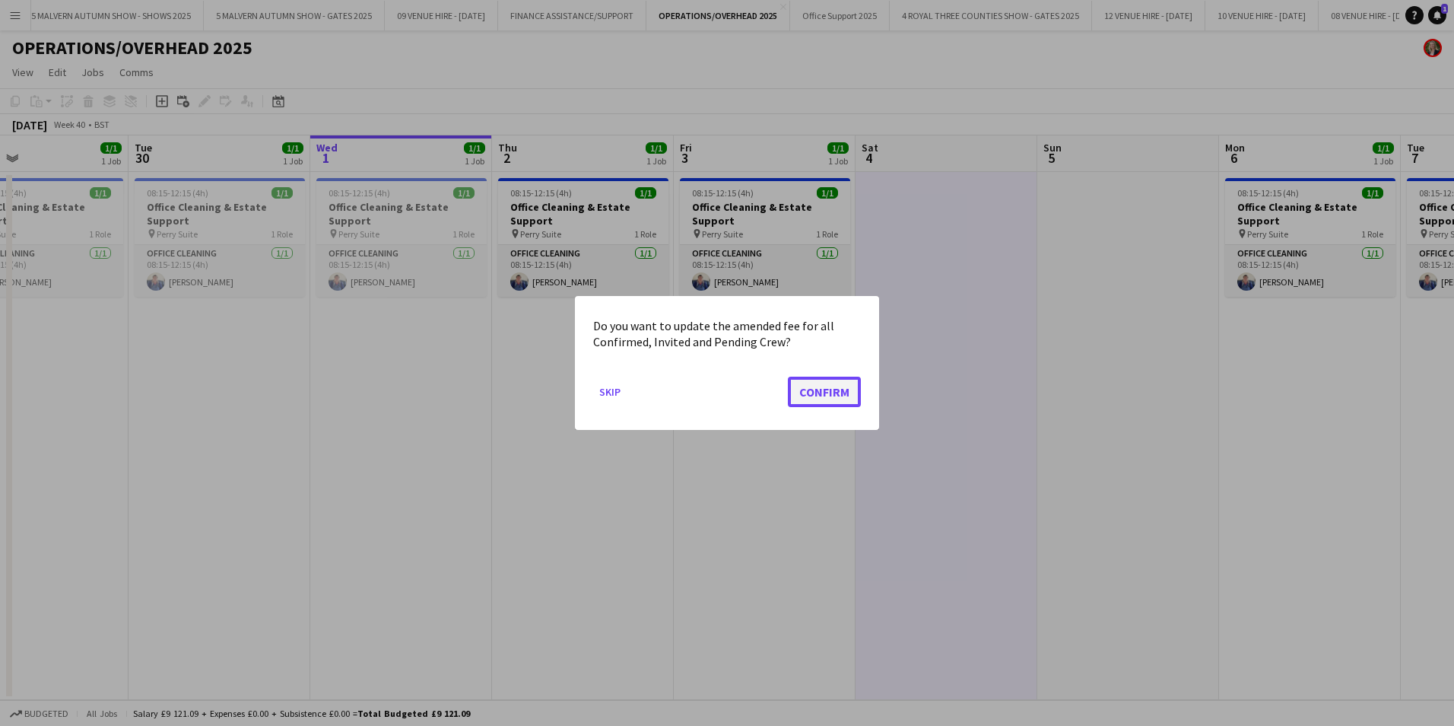
click at [814, 390] on button "Confirm" at bounding box center [824, 391] width 73 height 30
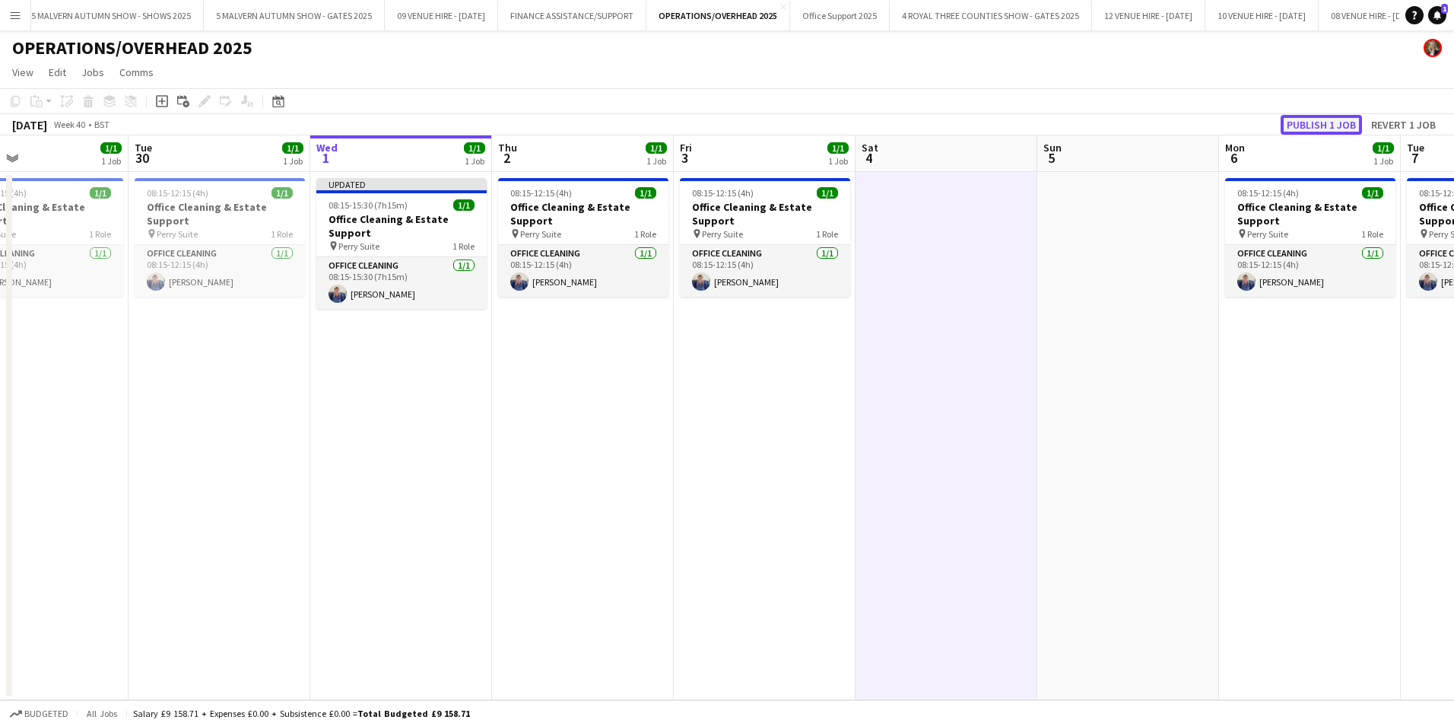
click at [1323, 121] on button "Publish 1 job" at bounding box center [1321, 125] width 81 height 20
click at [154, 19] on button "5 MALVERN AUTUMN SHOW - SHOWS 2025 Close" at bounding box center [111, 16] width 185 height 30
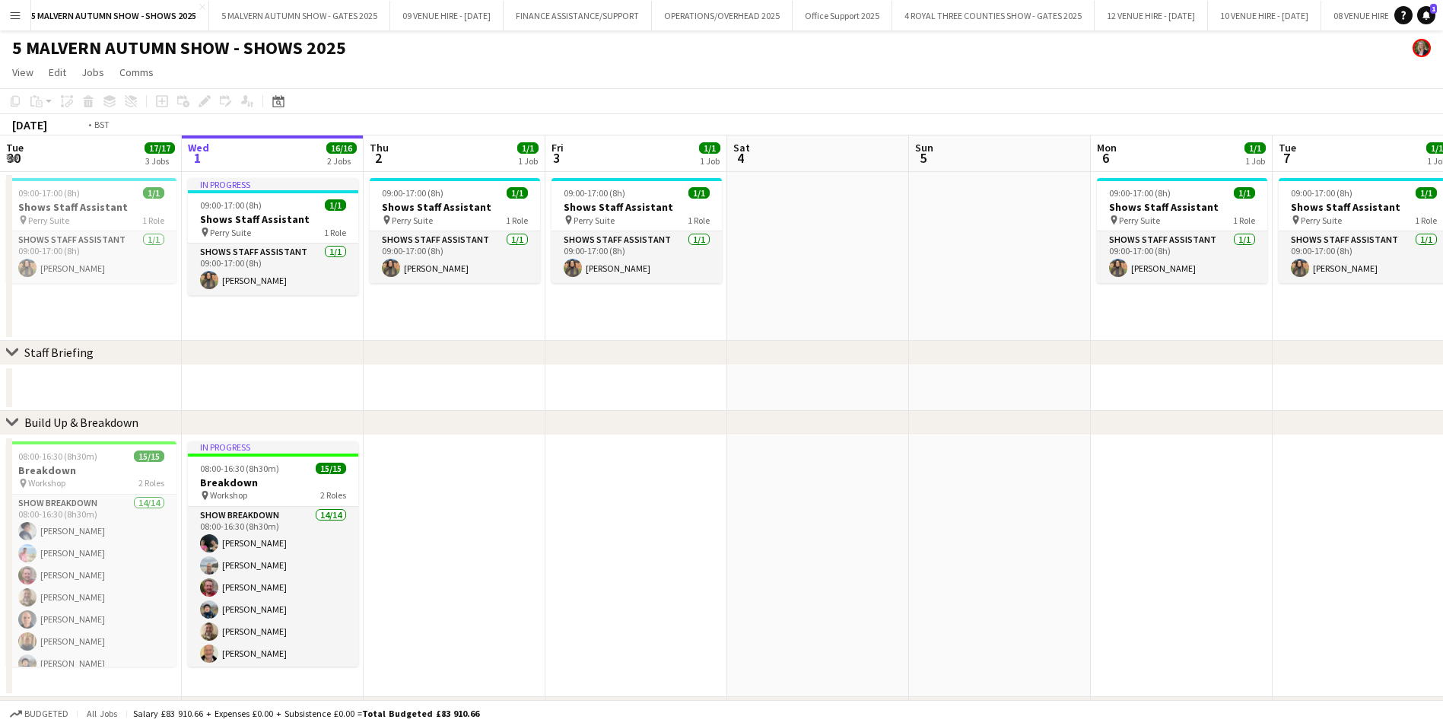
scroll to position [0, 499]
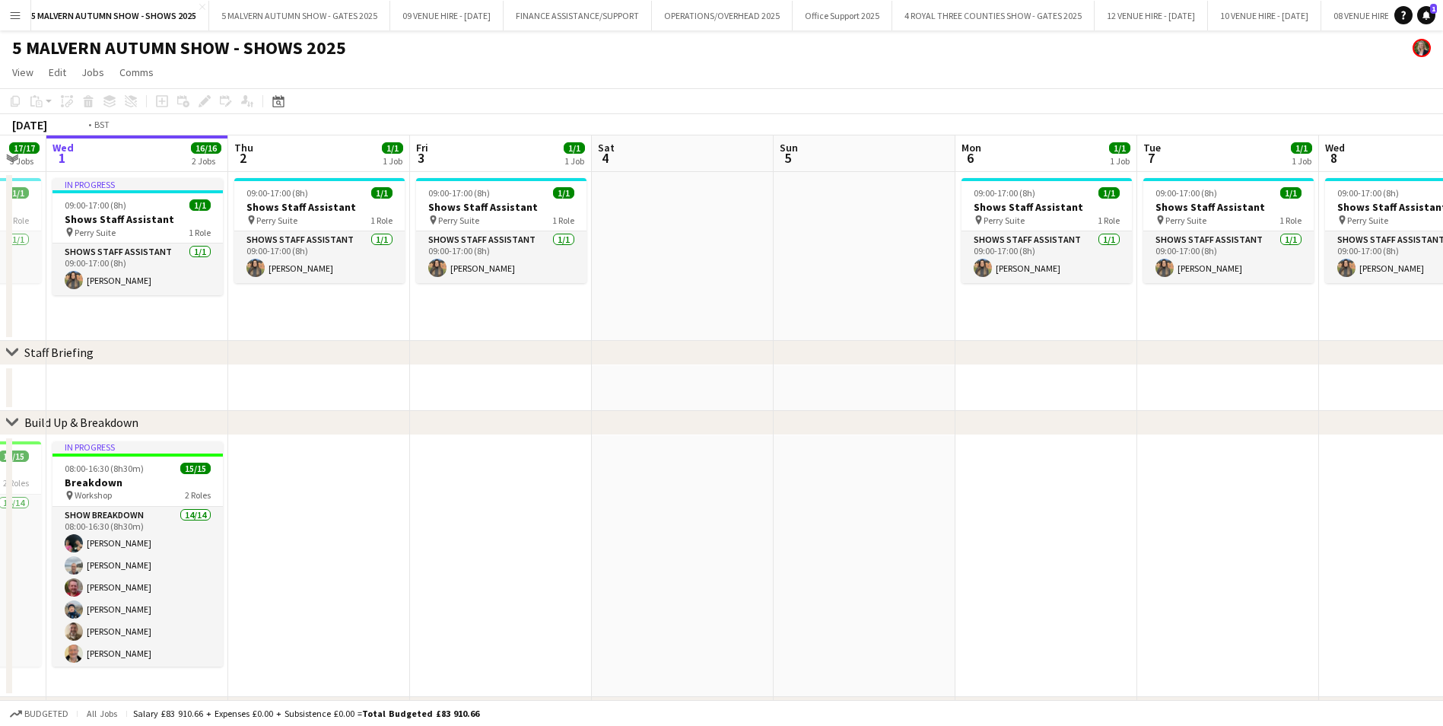
drag, startPoint x: 233, startPoint y: 198, endPoint x: 643, endPoint y: 168, distance: 411.0
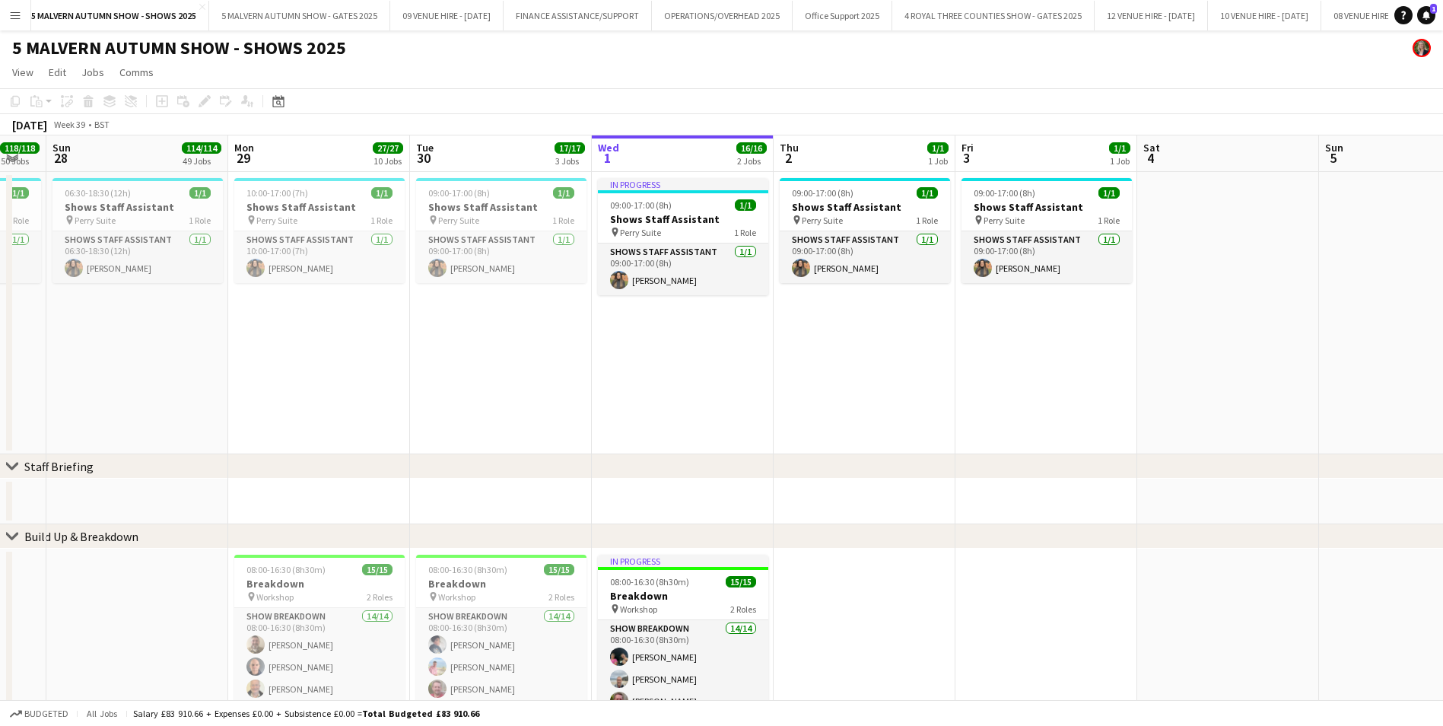
click at [1043, 526] on div "chevron-right Build Up & Breakdown" at bounding box center [721, 536] width 1443 height 24
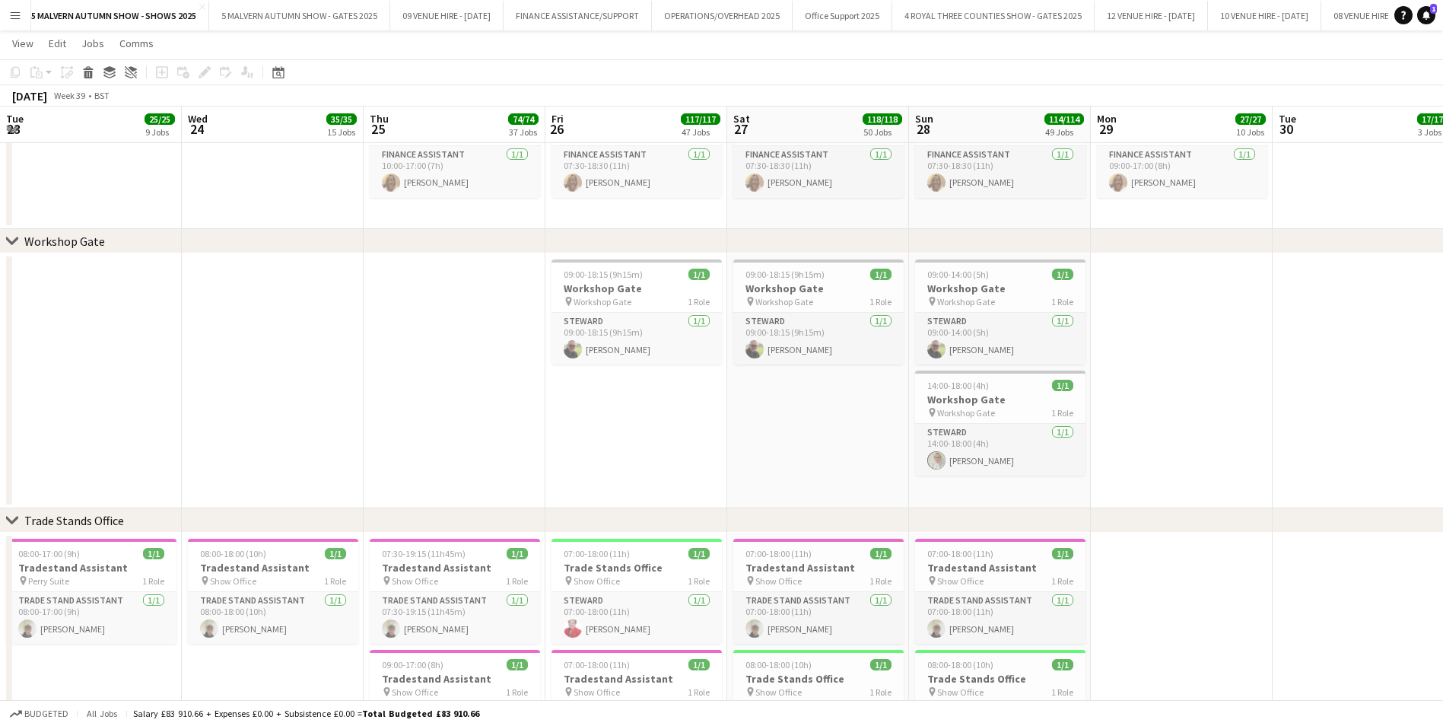
scroll to position [0, 411]
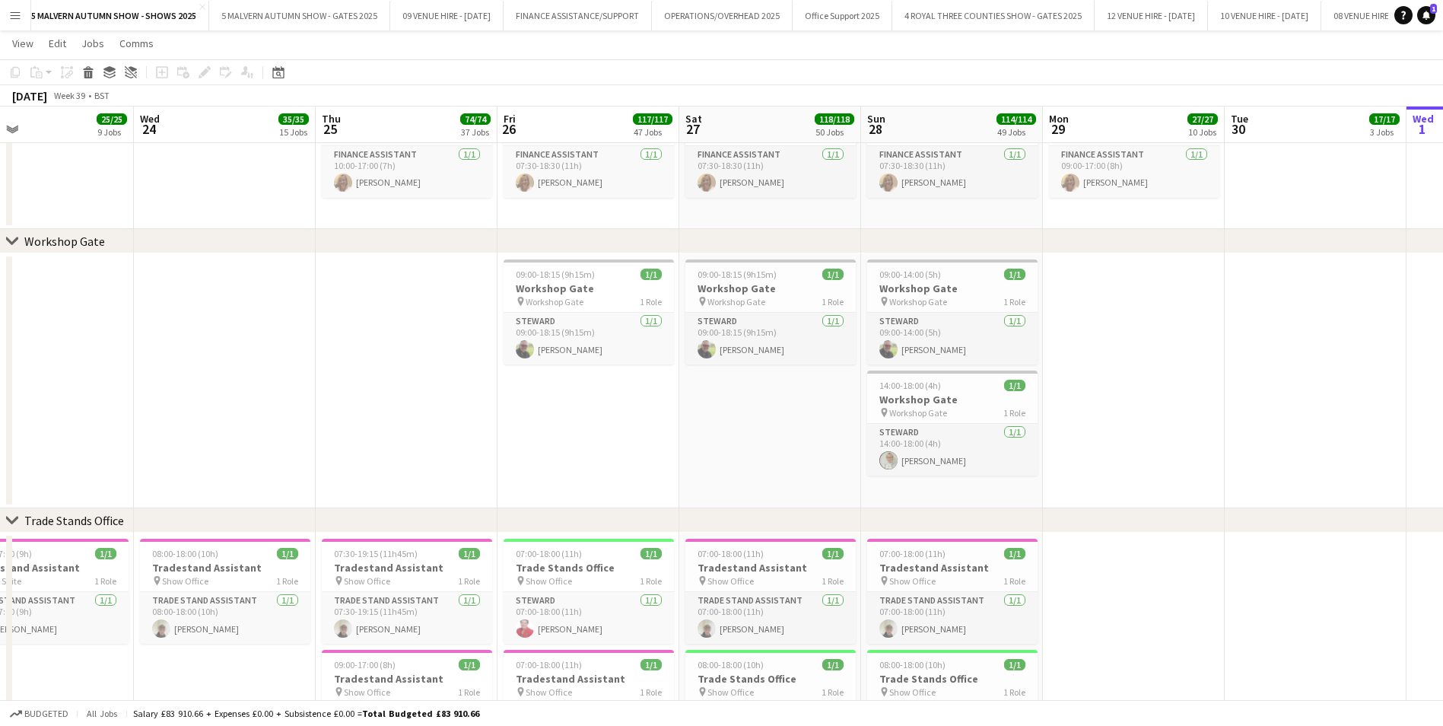
drag, startPoint x: 895, startPoint y: 519, endPoint x: 1082, endPoint y: 526, distance: 186.5
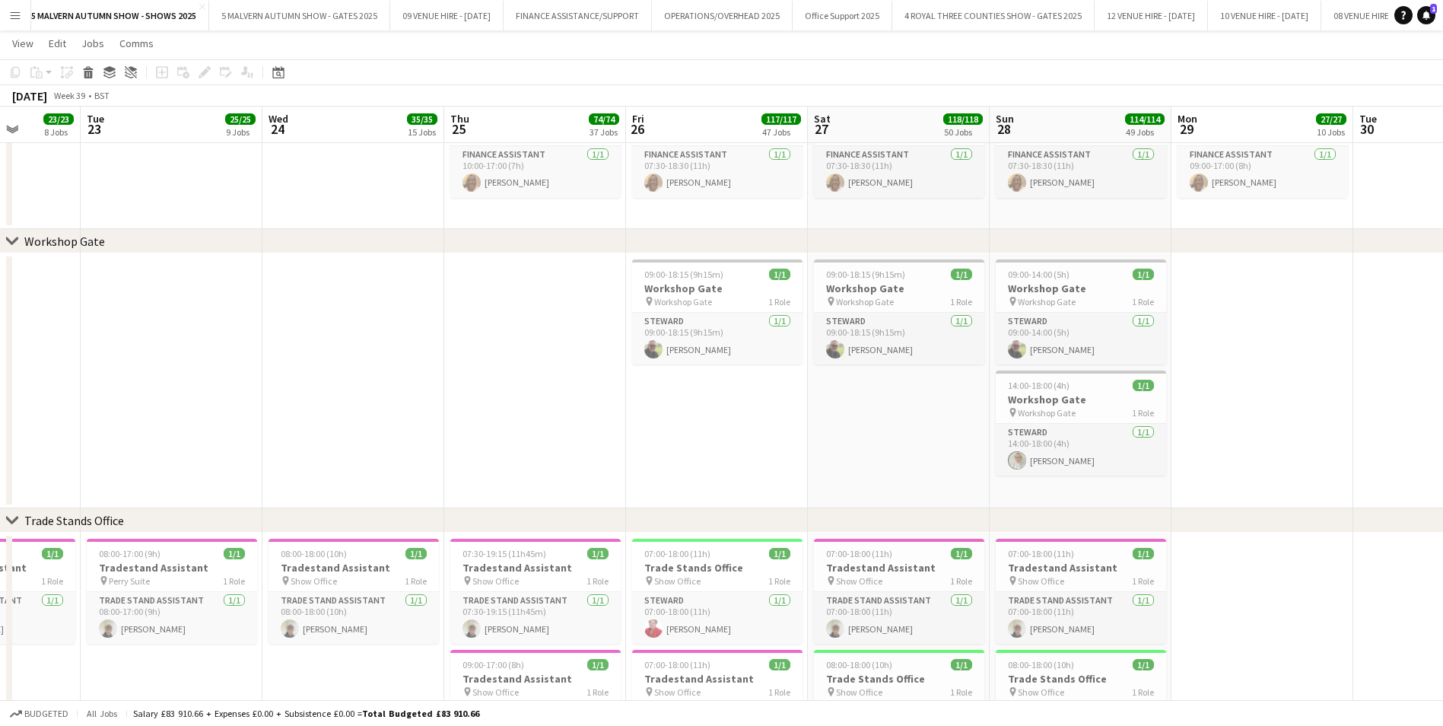
drag, startPoint x: 770, startPoint y: 557, endPoint x: 898, endPoint y: 534, distance: 130.5
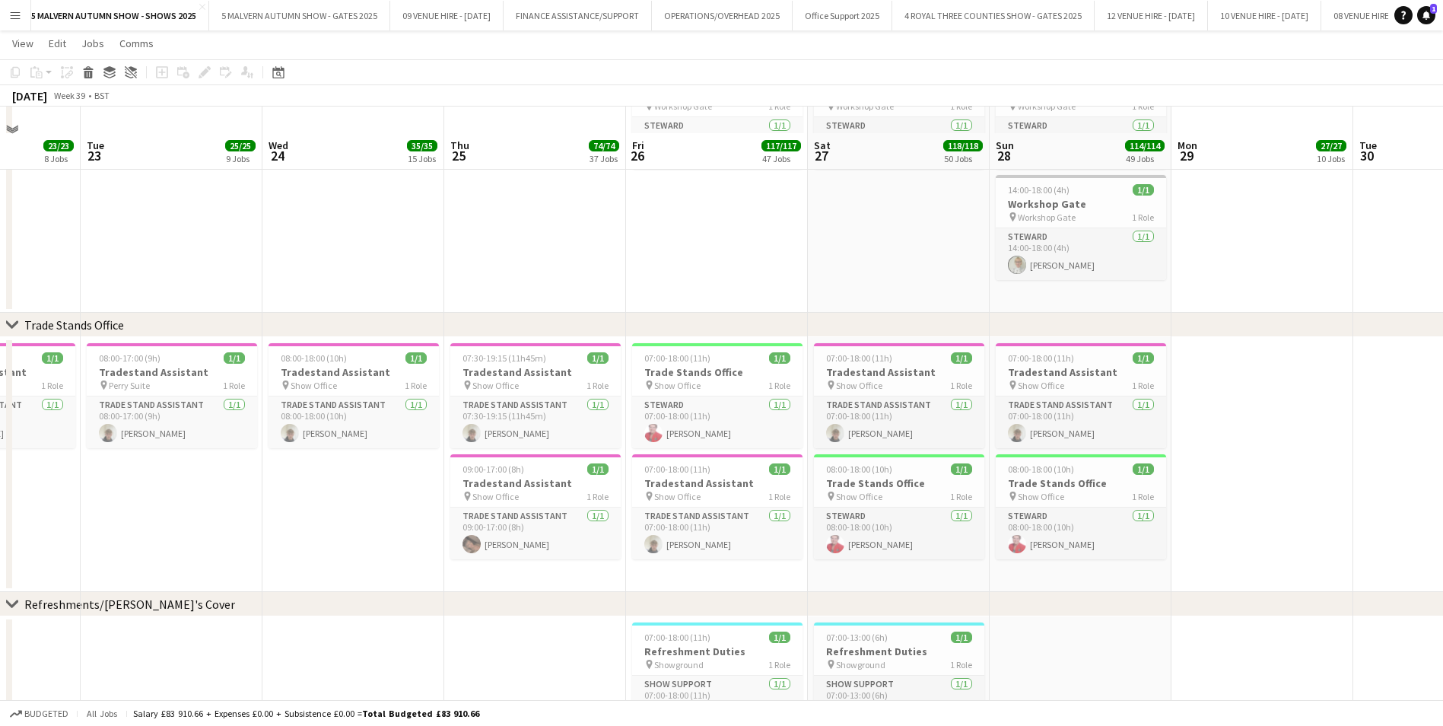
scroll to position [10341, 0]
